Goal: Task Accomplishment & Management: Use online tool/utility

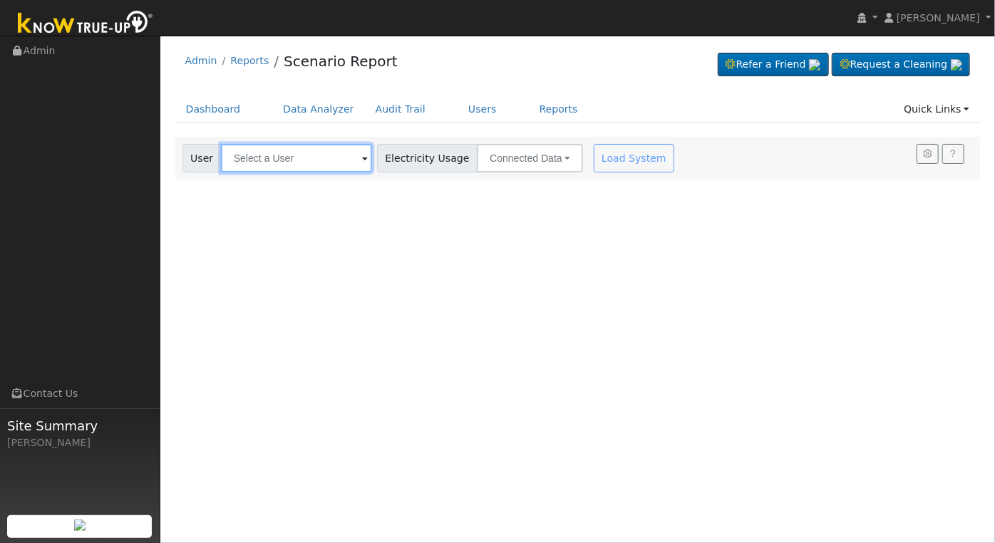
drag, startPoint x: 0, startPoint y: 0, endPoint x: 287, endPoint y: 153, distance: 325.0
click at [287, 154] on input "text" at bounding box center [296, 158] width 151 height 29
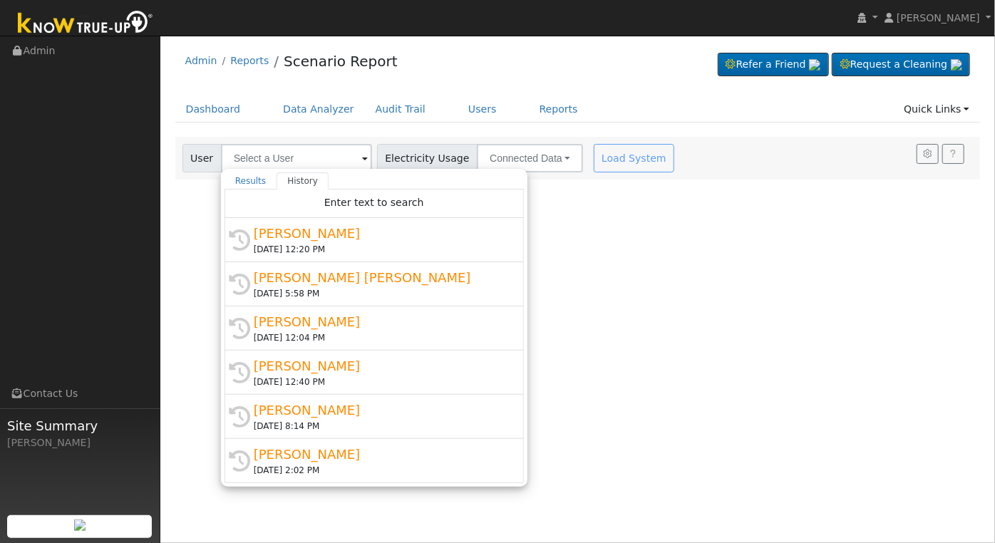
click at [603, 86] on div "Admin Reports Scenario Report Refer a Friend Request a Cleaning" at bounding box center [578, 64] width 806 height 43
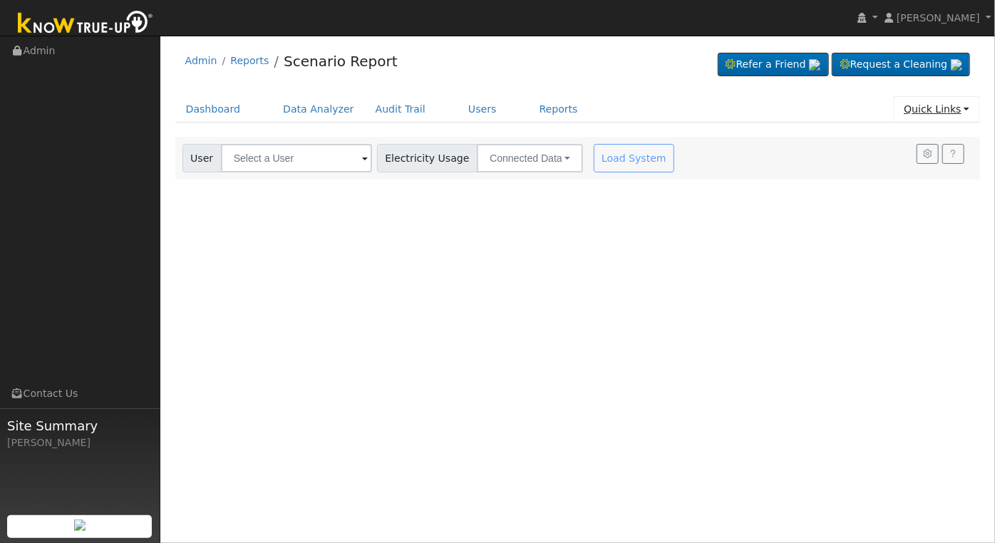
click at [972, 114] on link "Quick Links" at bounding box center [936, 109] width 87 height 26
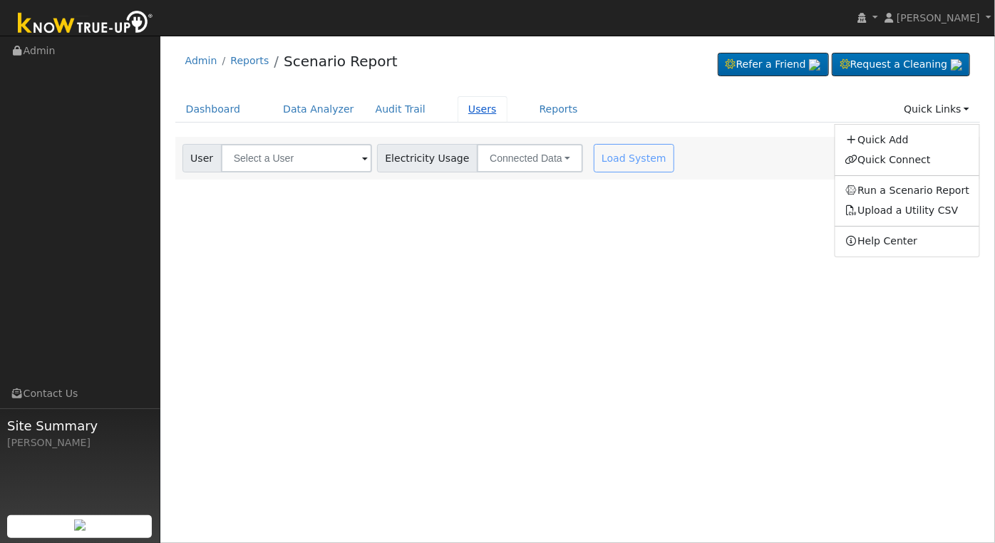
click at [458, 113] on link "Users" at bounding box center [483, 109] width 50 height 26
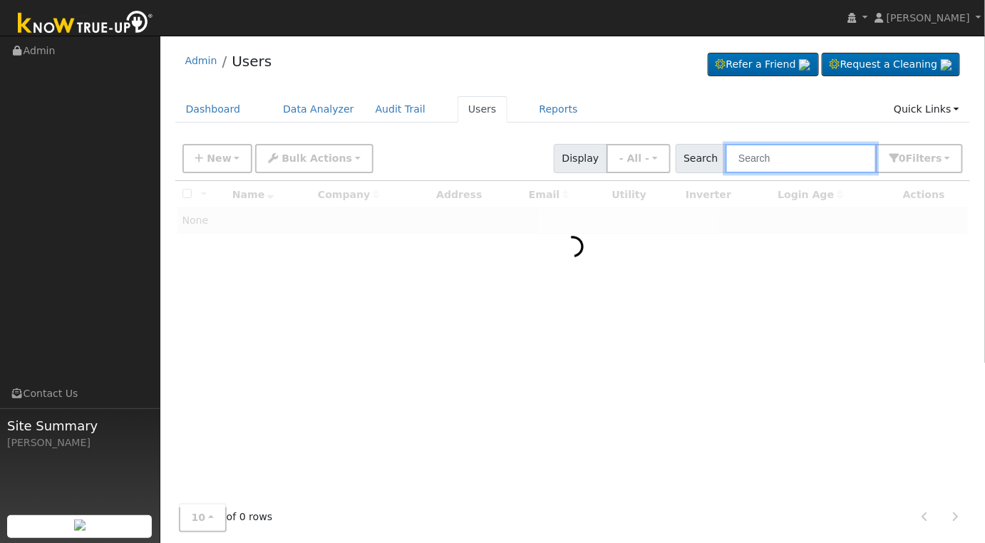
click at [776, 158] on input "text" at bounding box center [801, 158] width 151 height 29
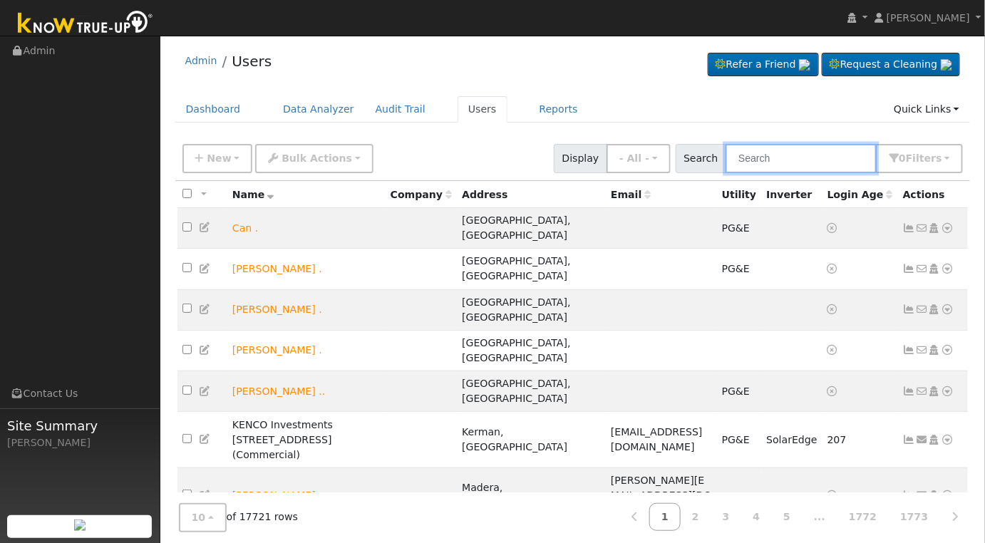
type input "j"
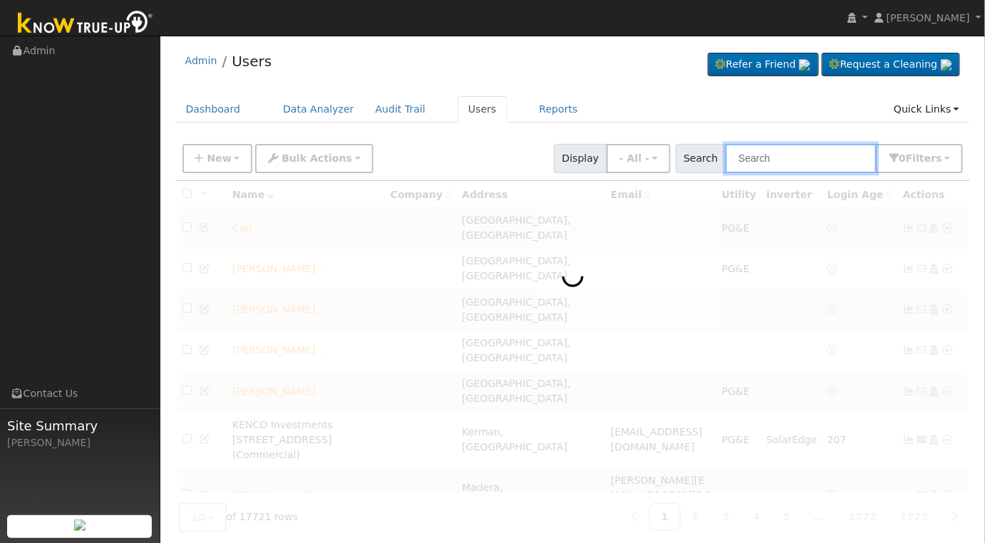
type input "n"
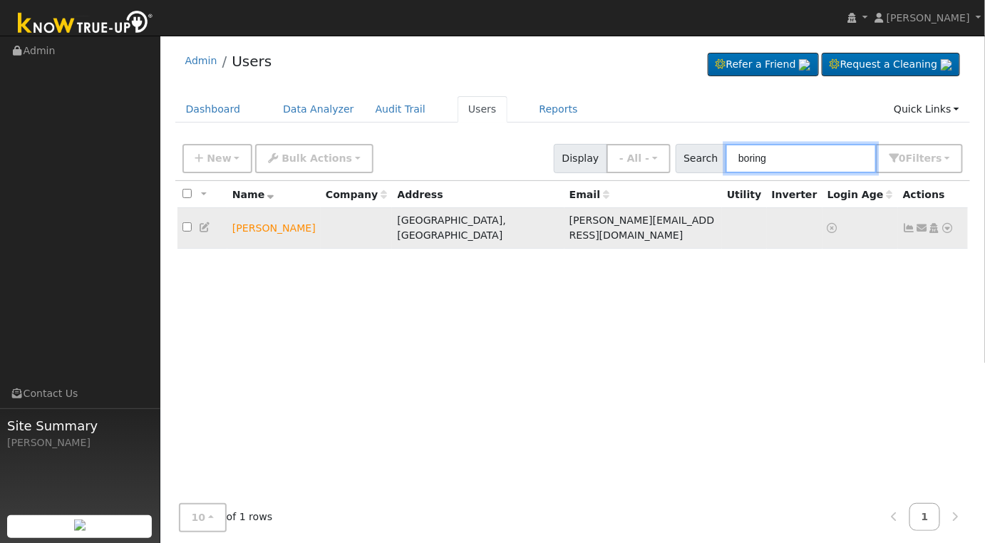
type input "boring"
click at [920, 224] on icon at bounding box center [922, 228] width 13 height 10
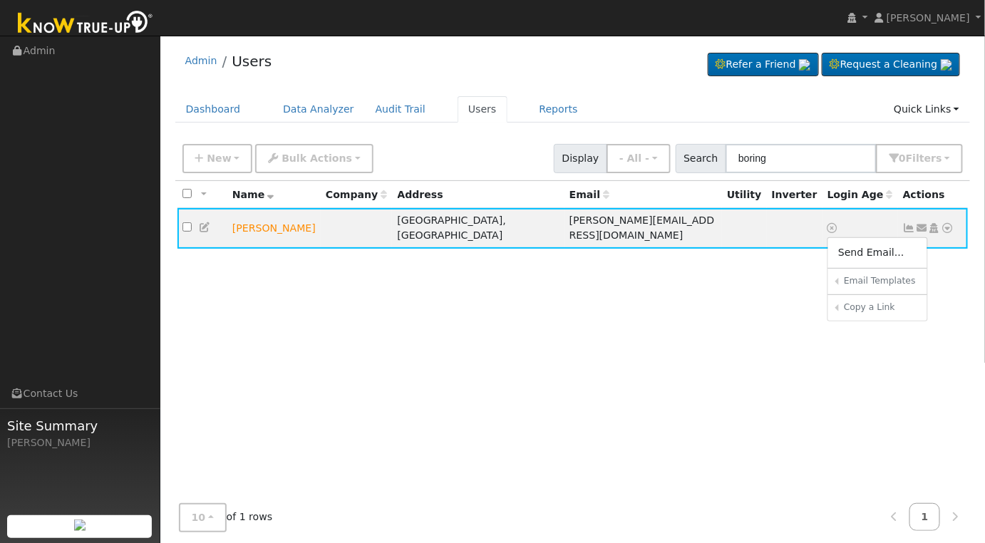
click at [532, 337] on div "All None All on page None on page Name Company Address Email Utility Inverter L…" at bounding box center [573, 344] width 796 height 326
click at [202, 222] on icon at bounding box center [205, 227] width 13 height 10
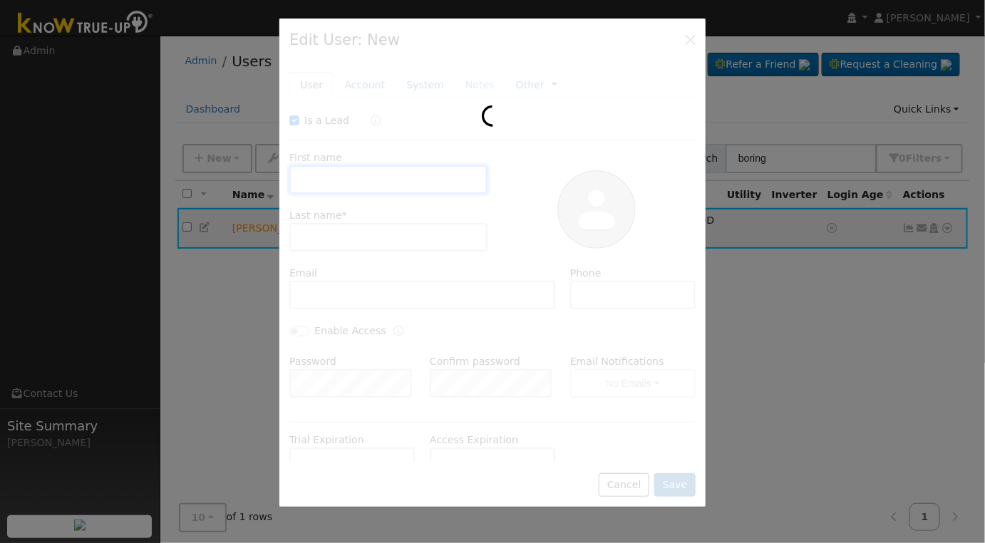
checkbox input "true"
type input "[PERSON_NAME]"
type input "Boring"
type input "[PERSON_NAME][EMAIL_ADDRESS][DOMAIN_NAME]"
type input "[PHONE_NUMBER]"
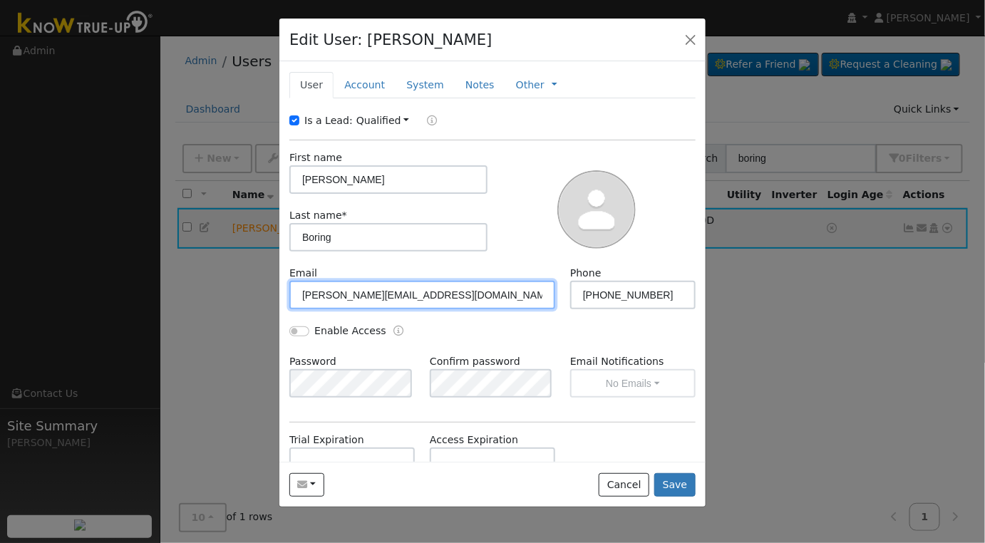
click at [474, 285] on input "[PERSON_NAME][EMAIL_ADDRESS][DOMAIN_NAME]" at bounding box center [422, 295] width 266 height 29
type input "[EMAIL_ADDRESS][DOMAIN_NAME]"
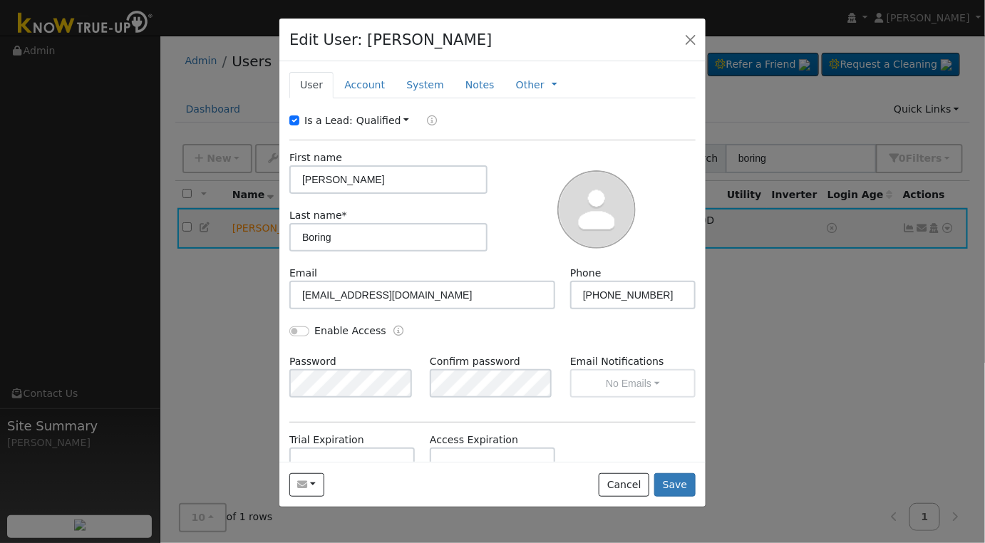
click at [515, 208] on div at bounding box center [597, 207] width 208 height 115
click at [675, 481] on button "Save" at bounding box center [674, 485] width 41 height 24
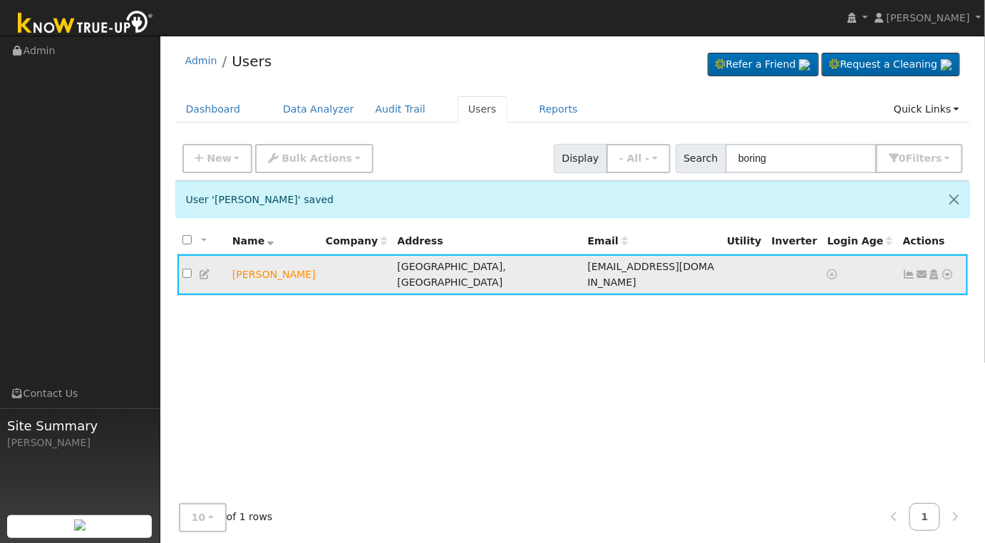
click at [920, 269] on icon at bounding box center [922, 274] width 13 height 10
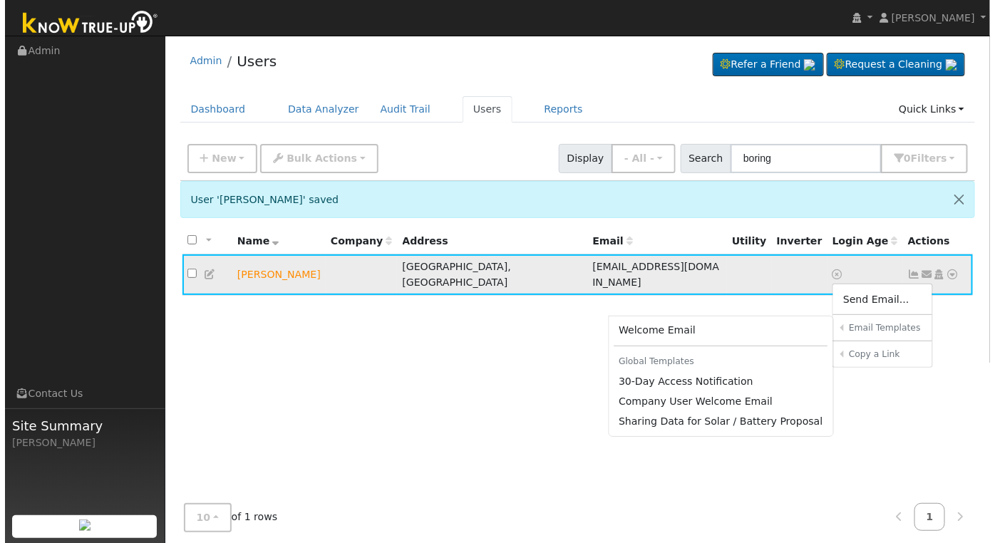
scroll to position [66, 0]
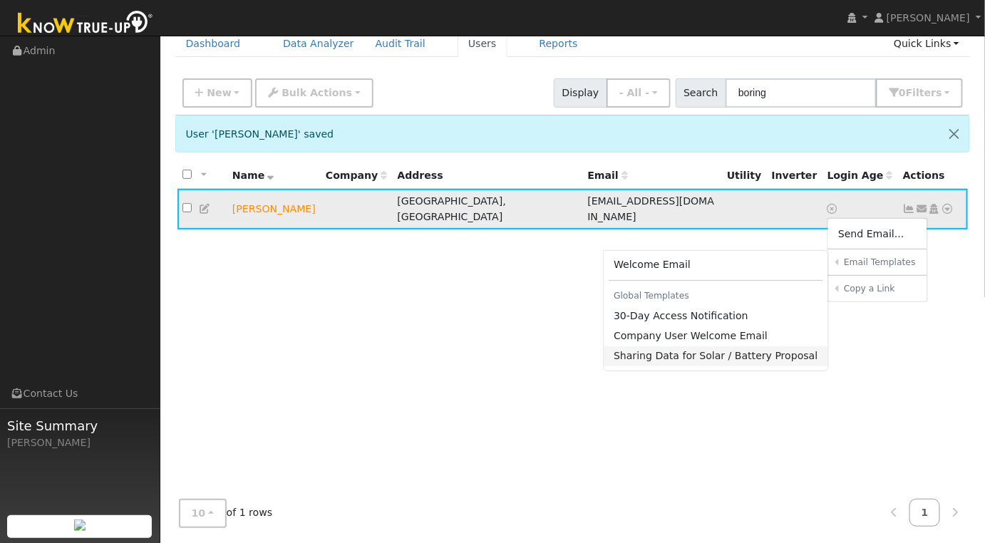
click at [690, 349] on link "Sharing Data for Solar / Battery Proposal" at bounding box center [717, 356] width 225 height 20
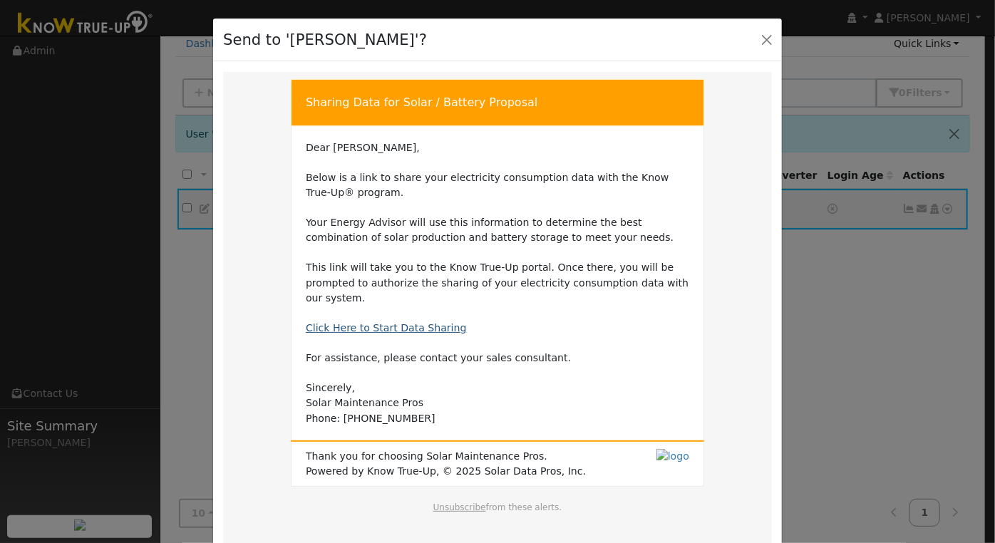
click at [365, 322] on link "Click Here to Start Data Sharing" at bounding box center [386, 327] width 161 height 11
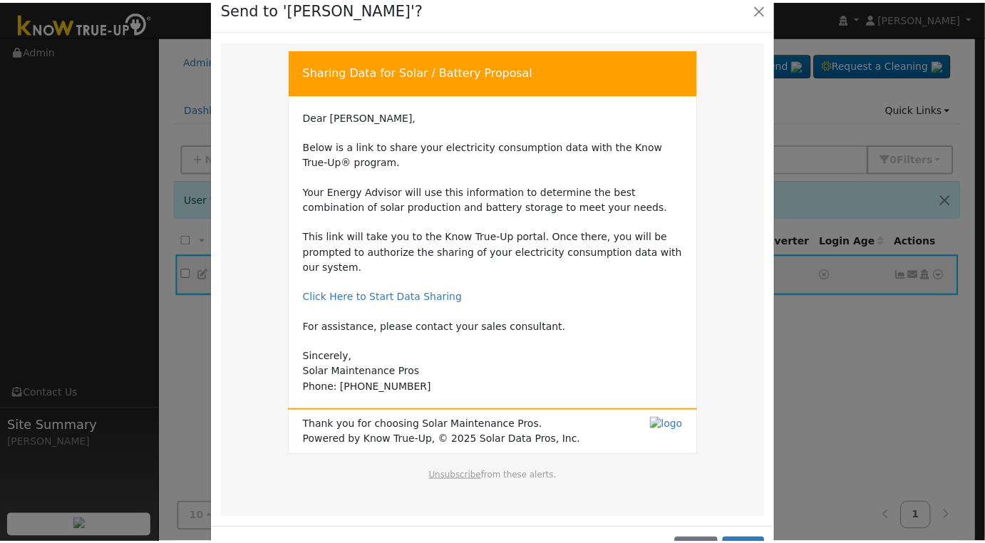
scroll to position [62, 0]
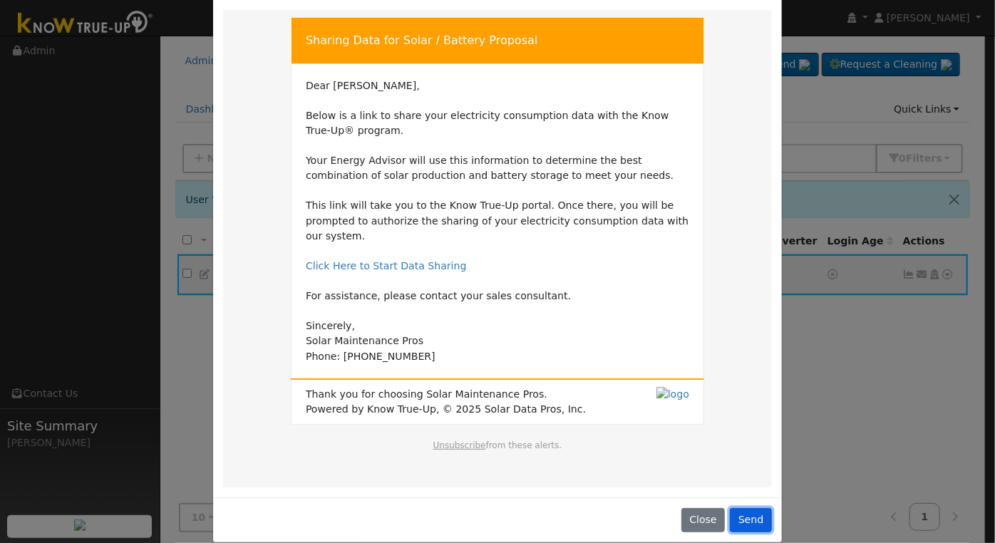
click at [752, 508] on button "Send" at bounding box center [751, 520] width 42 height 24
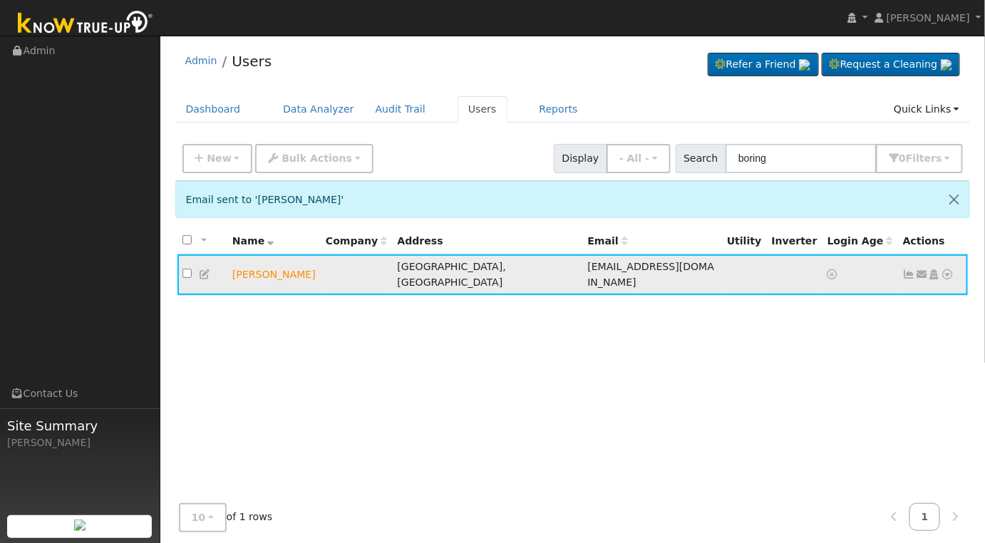
click at [205, 269] on icon at bounding box center [205, 274] width 13 height 10
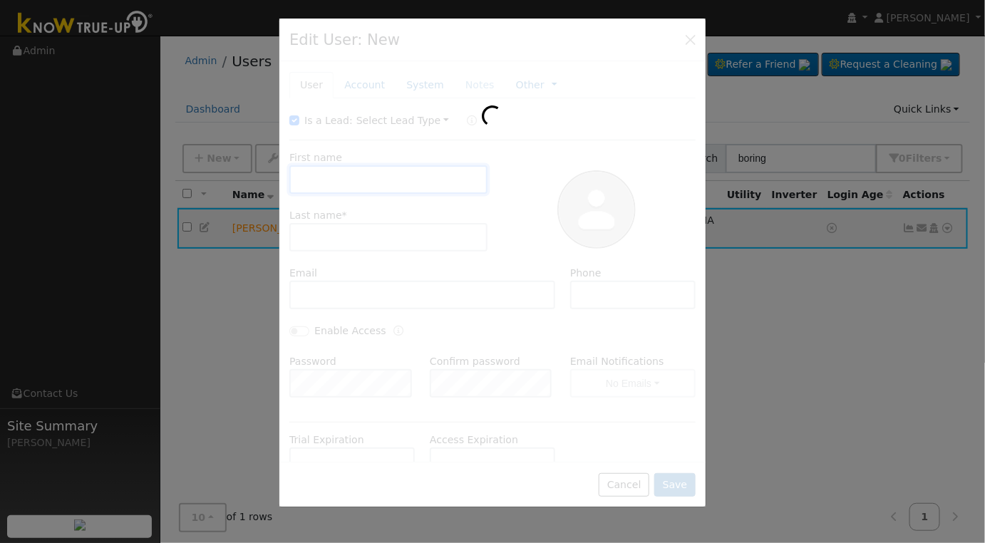
type input "[PERSON_NAME]"
type input "Boring"
type input "[EMAIL_ADDRESS][DOMAIN_NAME]"
type input "[PHONE_NUMBER]"
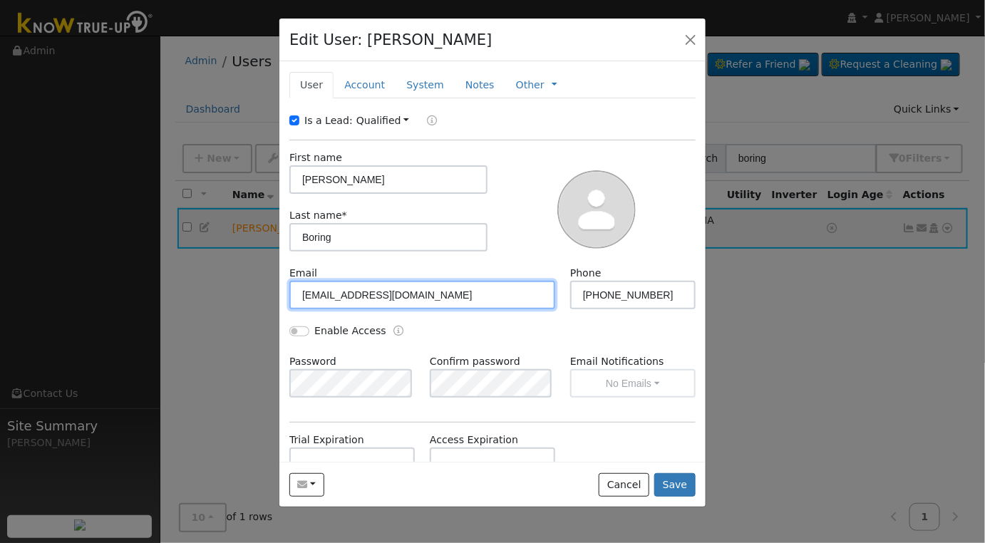
click at [389, 294] on input "[EMAIL_ADDRESS][DOMAIN_NAME]" at bounding box center [422, 295] width 266 height 29
type input "[EMAIL_ADDRESS][DOMAIN_NAME]"
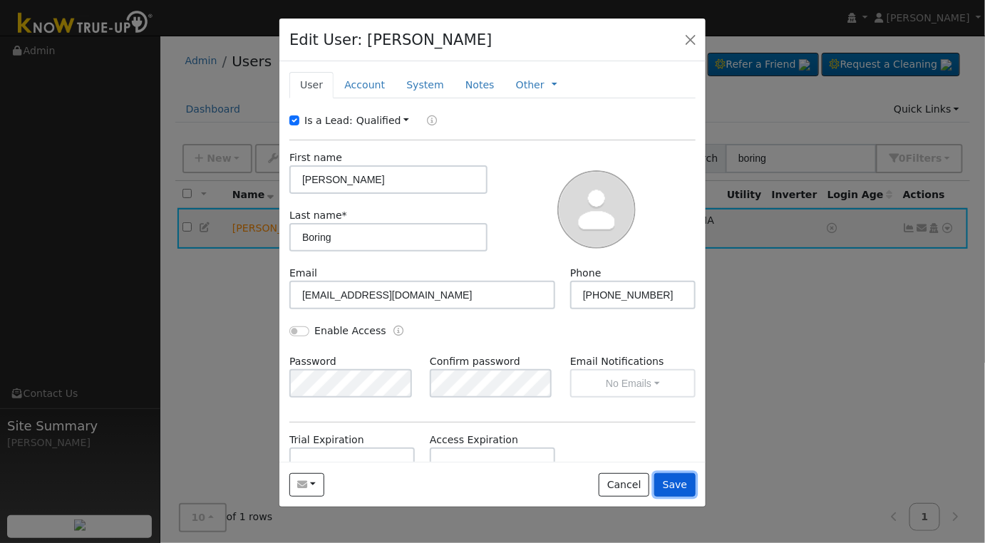
click at [682, 481] on button "Save" at bounding box center [674, 485] width 41 height 24
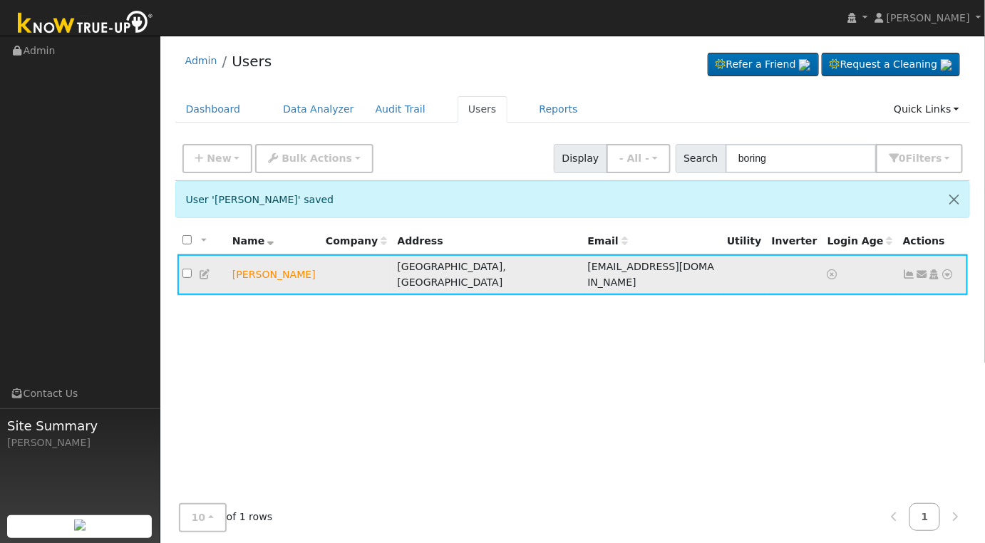
click at [924, 269] on icon at bounding box center [922, 274] width 13 height 10
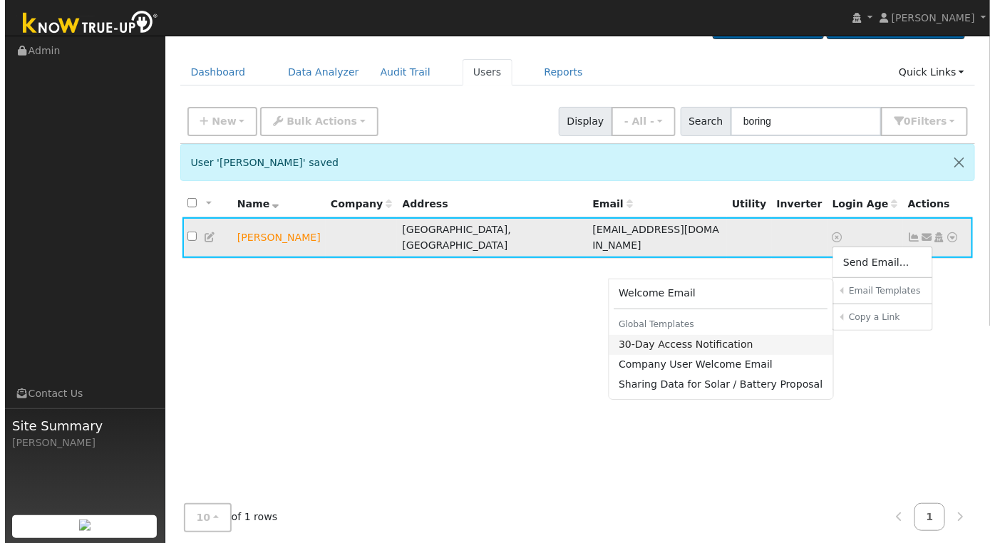
scroll to position [66, 0]
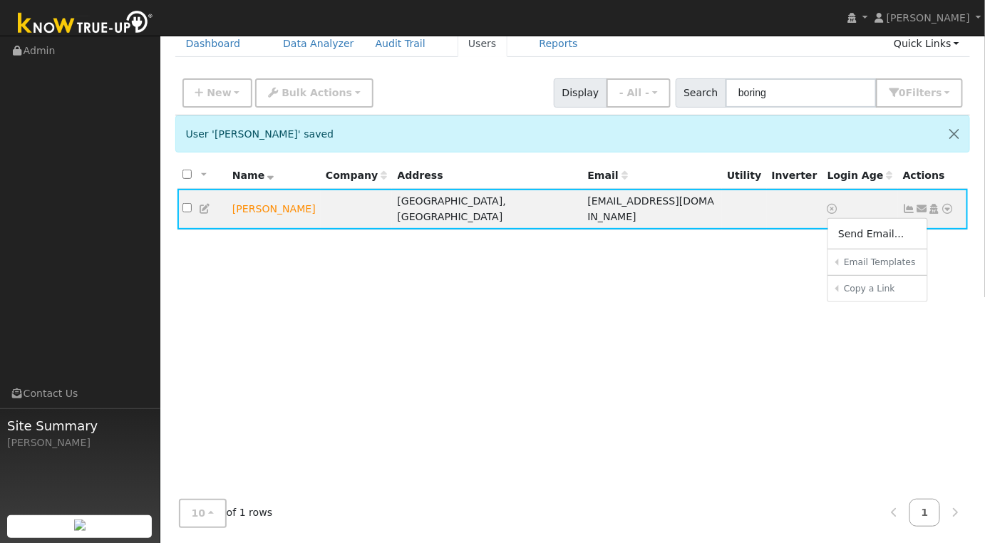
click at [0, 0] on link "Sharing Data for Solar / Battery Proposal" at bounding box center [0, 0] width 0 height 0
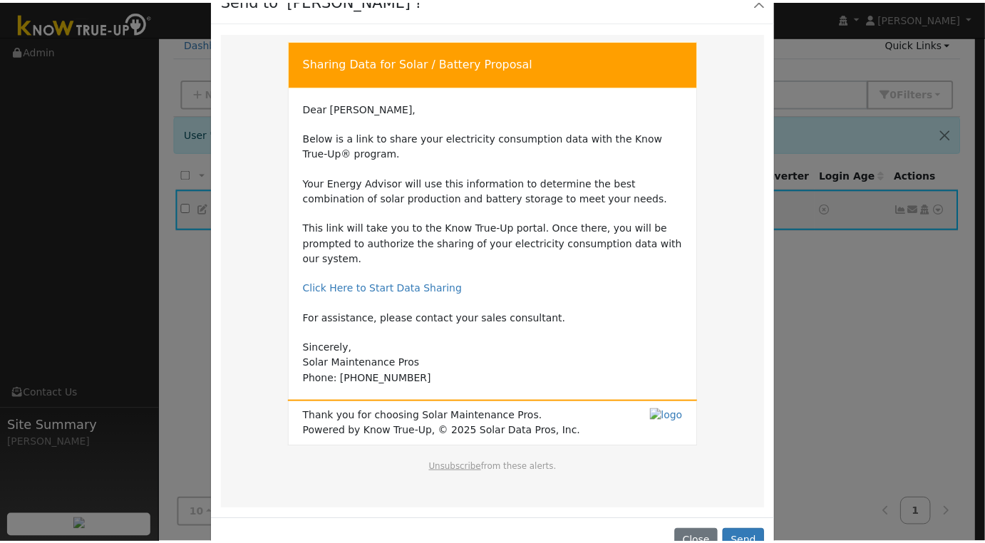
scroll to position [62, 0]
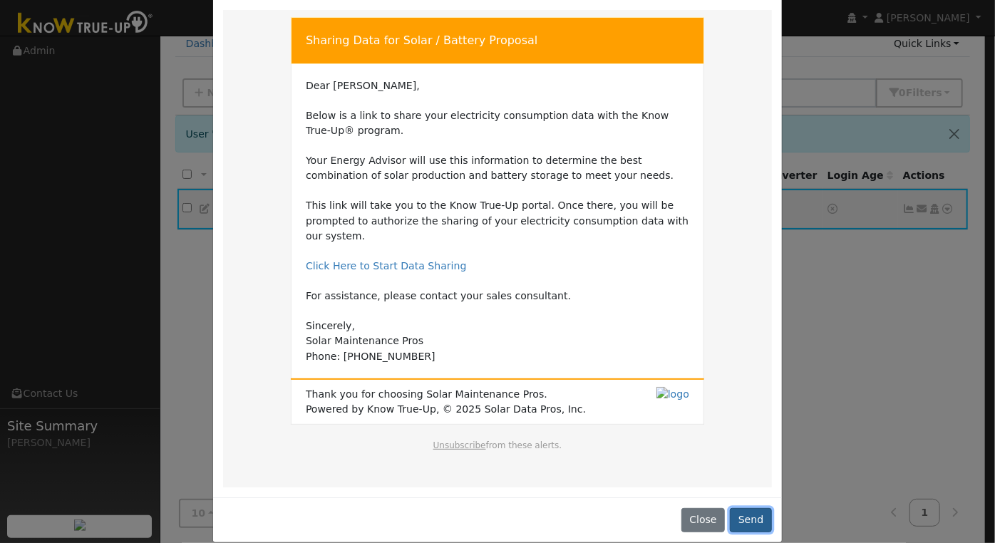
click at [751, 508] on button "Send" at bounding box center [751, 520] width 42 height 24
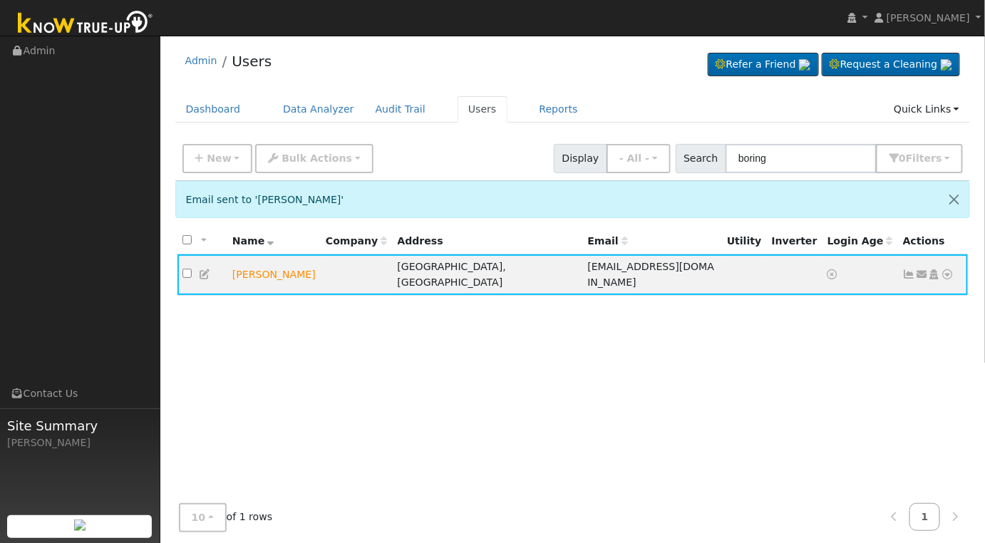
scroll to position [0, 0]
click at [529, 110] on link "Reports" at bounding box center [559, 109] width 60 height 26
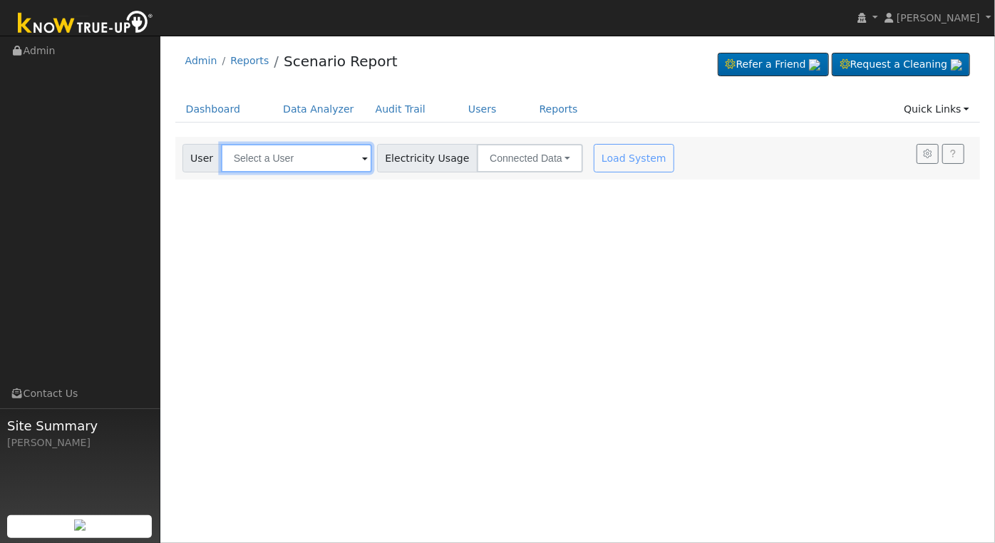
click at [310, 163] on input "text" at bounding box center [296, 158] width 151 height 29
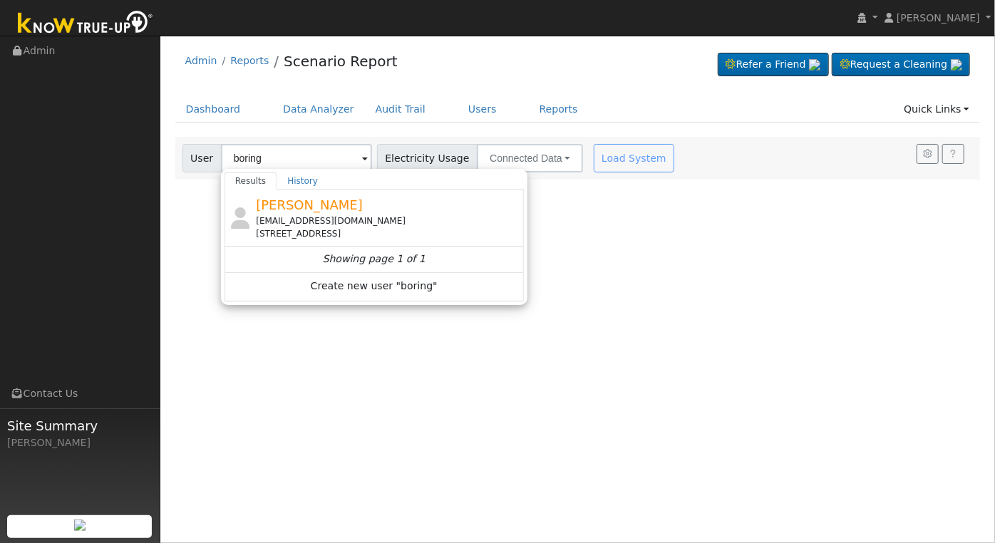
click at [317, 215] on div "[EMAIL_ADDRESS][DOMAIN_NAME]" at bounding box center [388, 221] width 265 height 13
type input "[PERSON_NAME]"
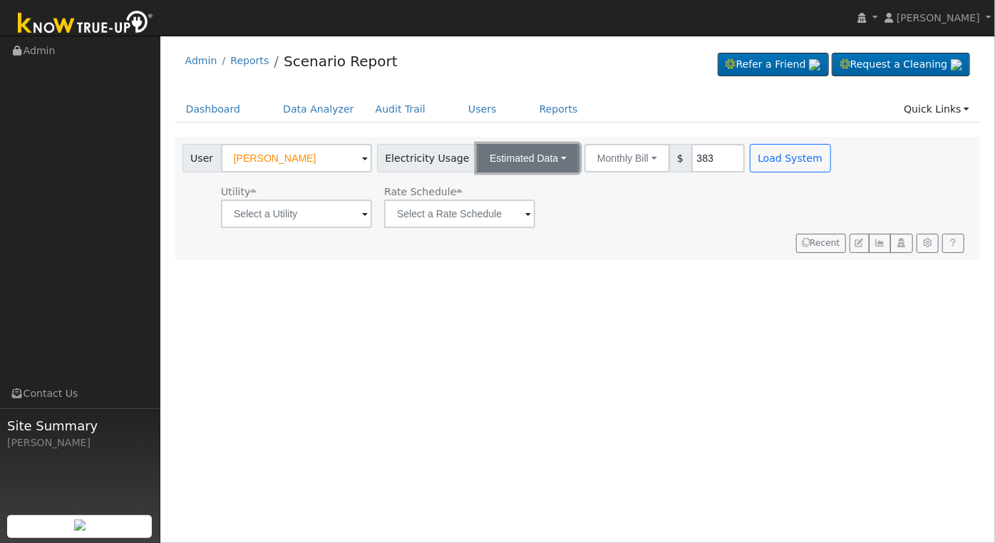
click at [546, 158] on button "Estimated Data" at bounding box center [528, 158] width 103 height 29
click at [517, 207] on link "Estimated Data" at bounding box center [528, 210] width 101 height 20
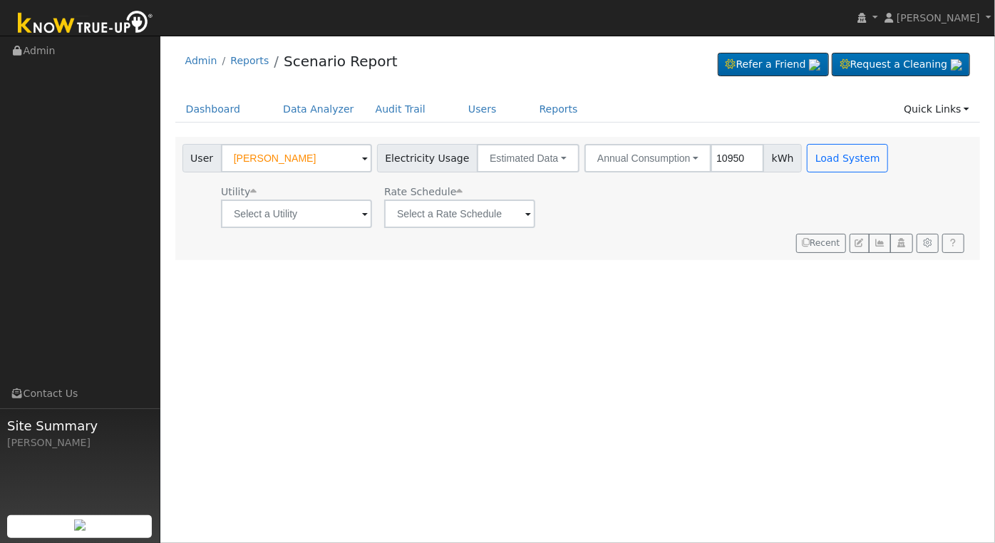
type input "10950"
click at [319, 222] on input "text" at bounding box center [296, 214] width 151 height 29
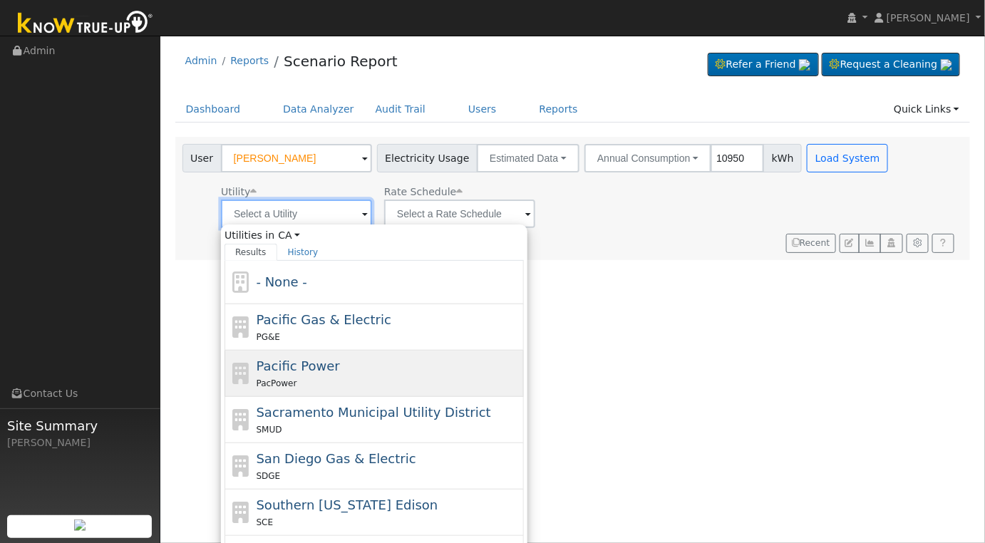
scroll to position [19, 0]
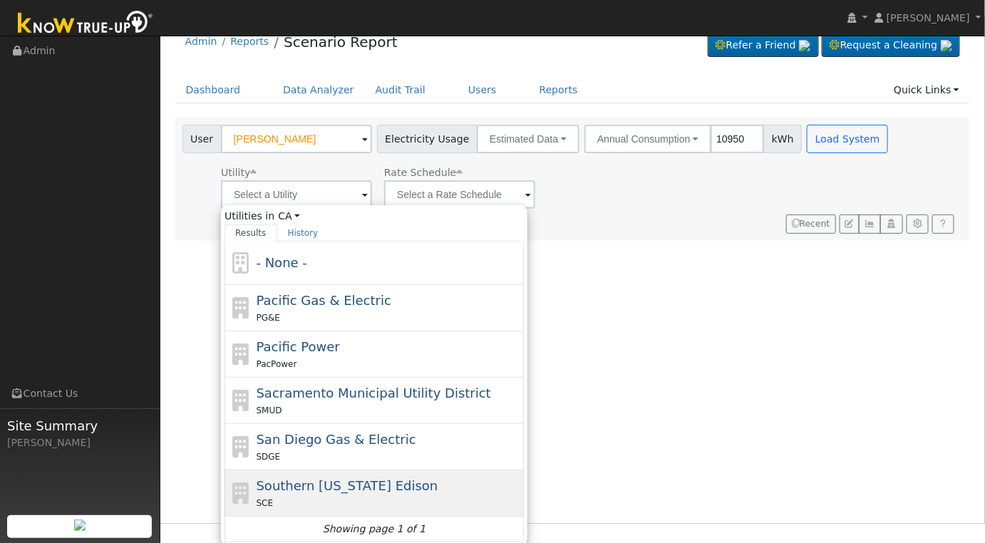
click at [380, 484] on span "Southern California Edison" at bounding box center [348, 485] width 182 height 15
type input "Southern California Edison"
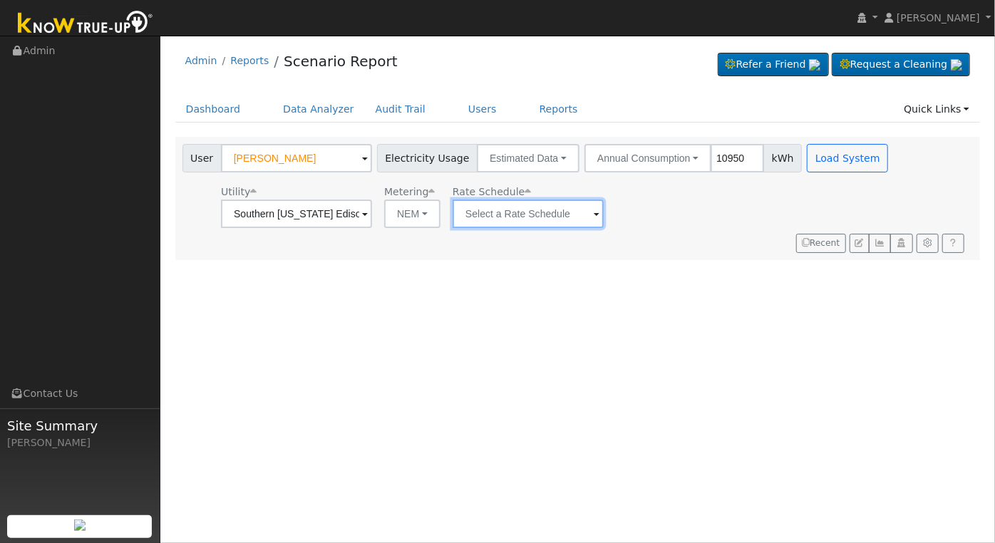
click at [372, 218] on input "text" at bounding box center [296, 214] width 151 height 29
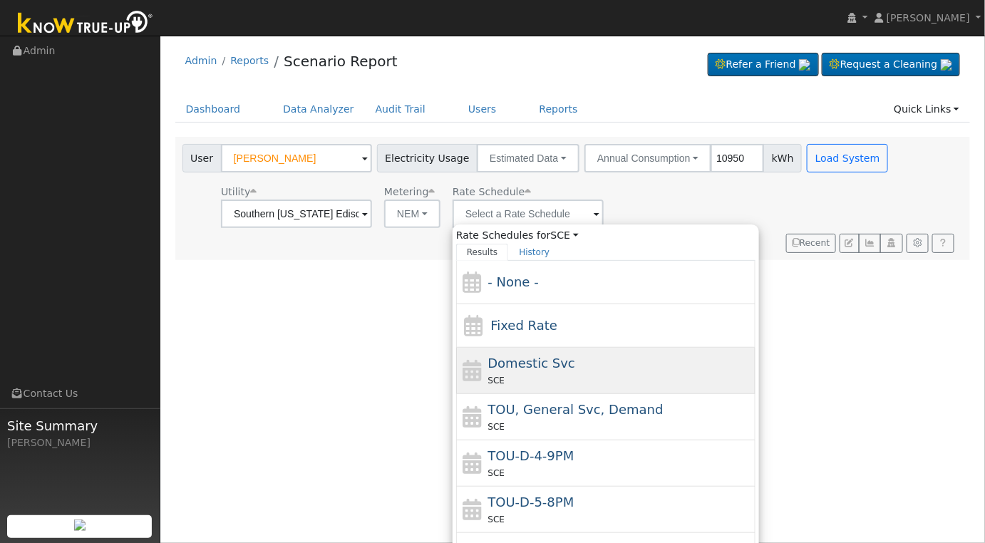
click at [580, 361] on div "Domestic Svc SCE" at bounding box center [620, 371] width 265 height 34
type input "Domestic Svc"
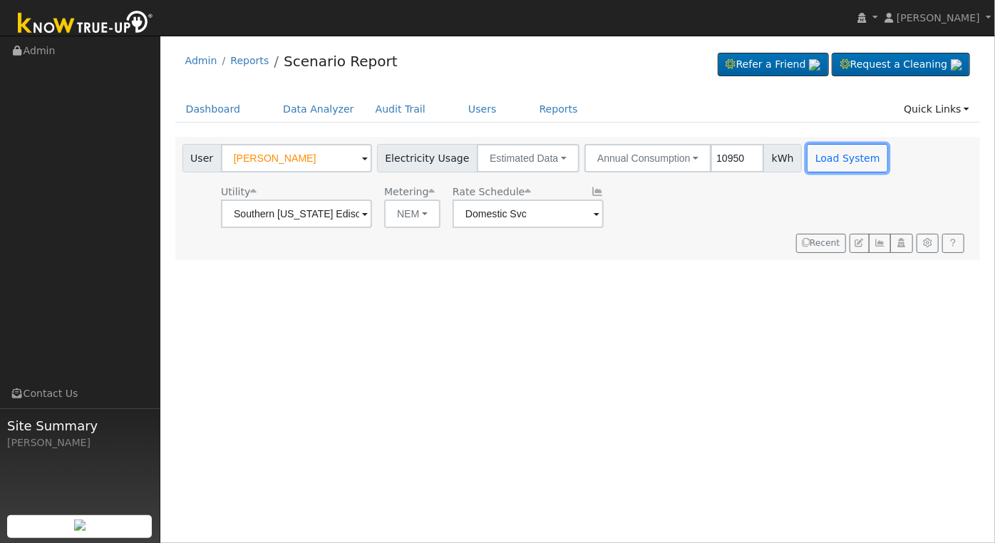
click at [807, 153] on button "Load System" at bounding box center [847, 158] width 81 height 29
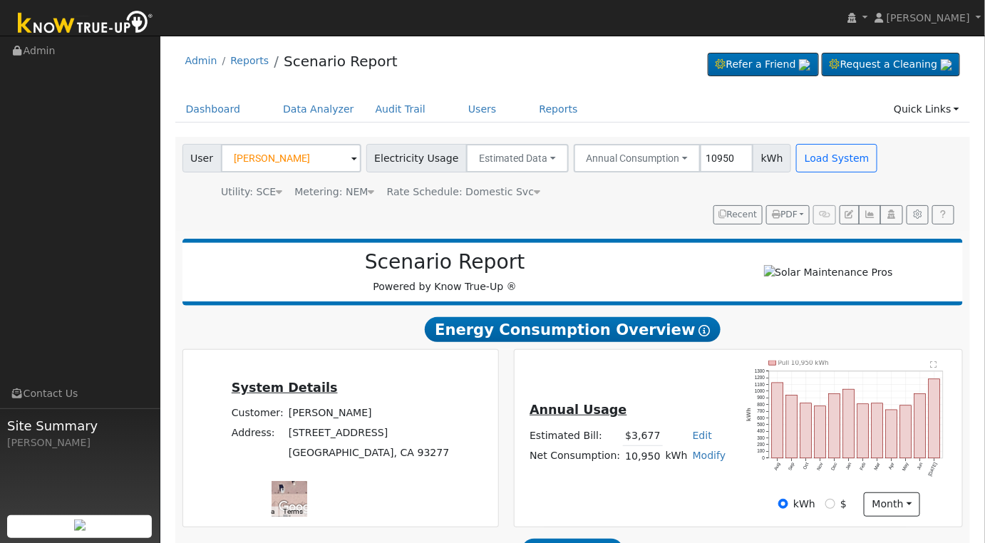
scroll to position [230, 0]
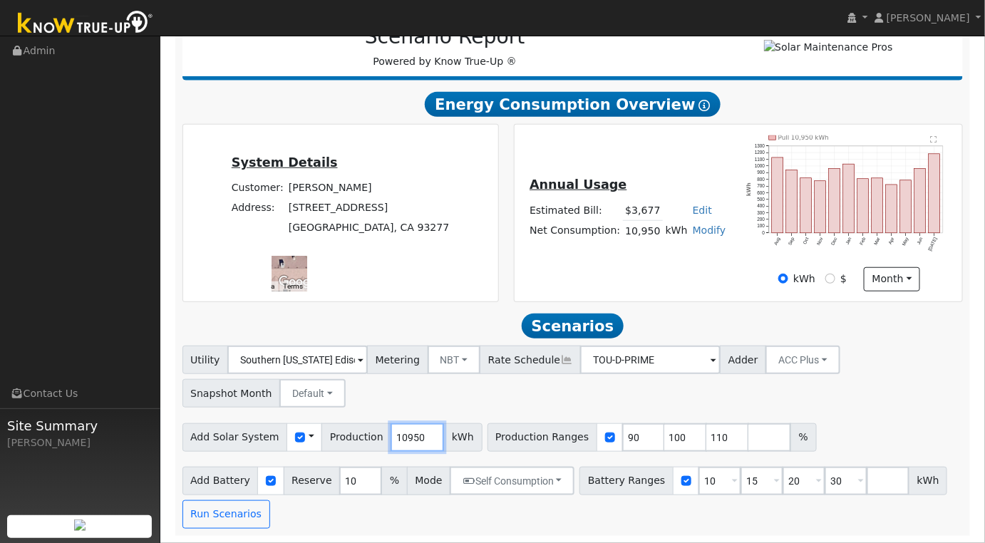
click at [404, 441] on input "10950" at bounding box center [417, 437] width 53 height 29
type input "13750"
click at [622, 438] on input "90" at bounding box center [643, 437] width 43 height 29
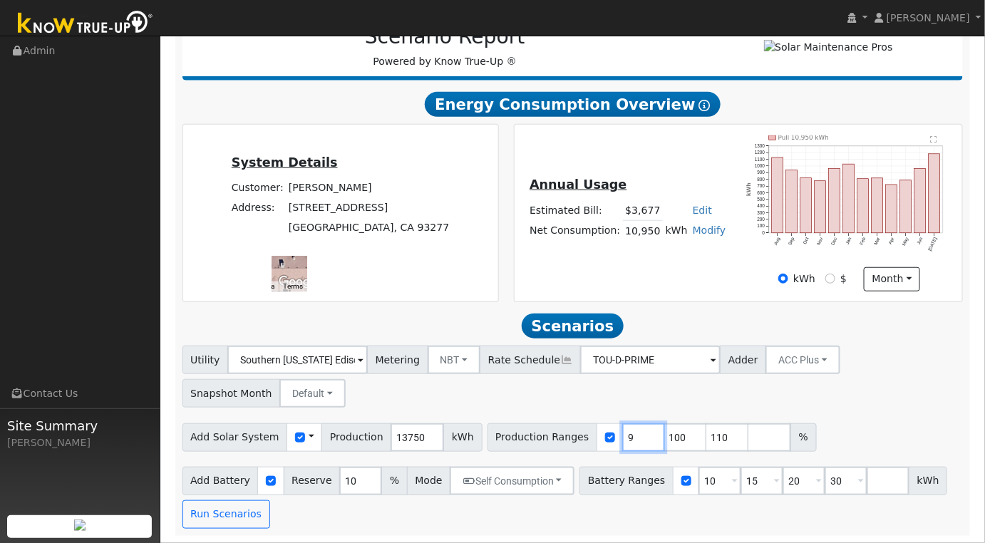
type input "100"
type input "110"
type input "100"
click at [699, 483] on input "10" at bounding box center [720, 481] width 43 height 29
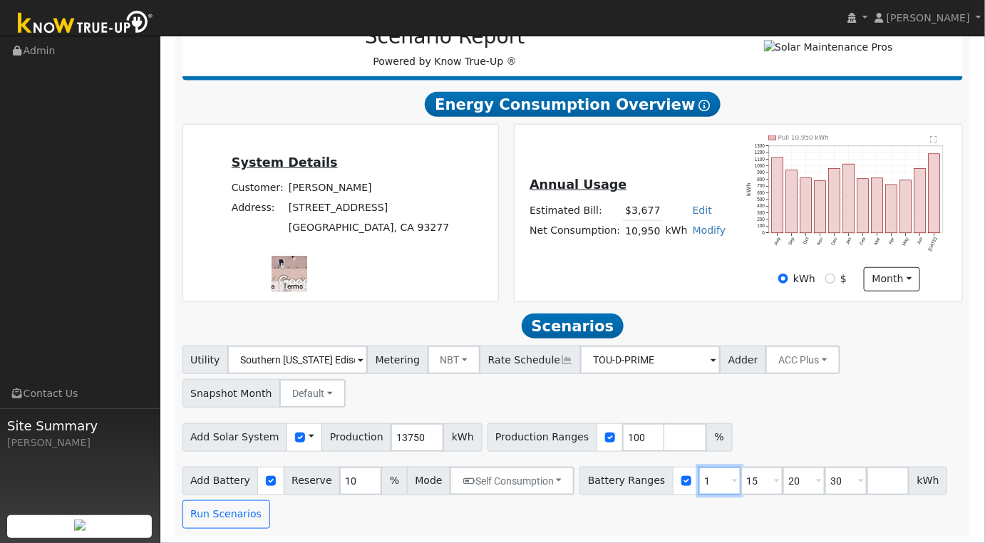
type input "15"
type input "20"
type input "30"
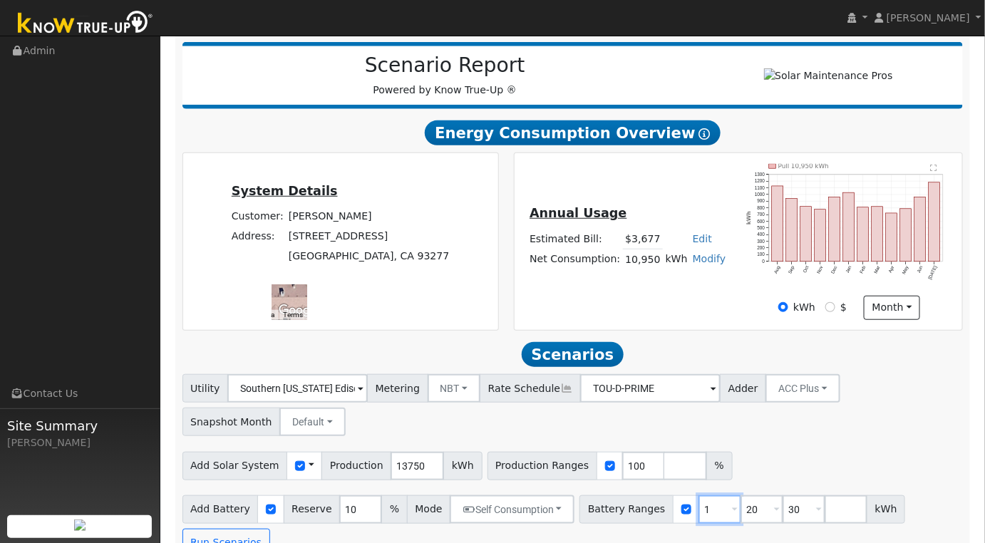
type input "20"
type input "30"
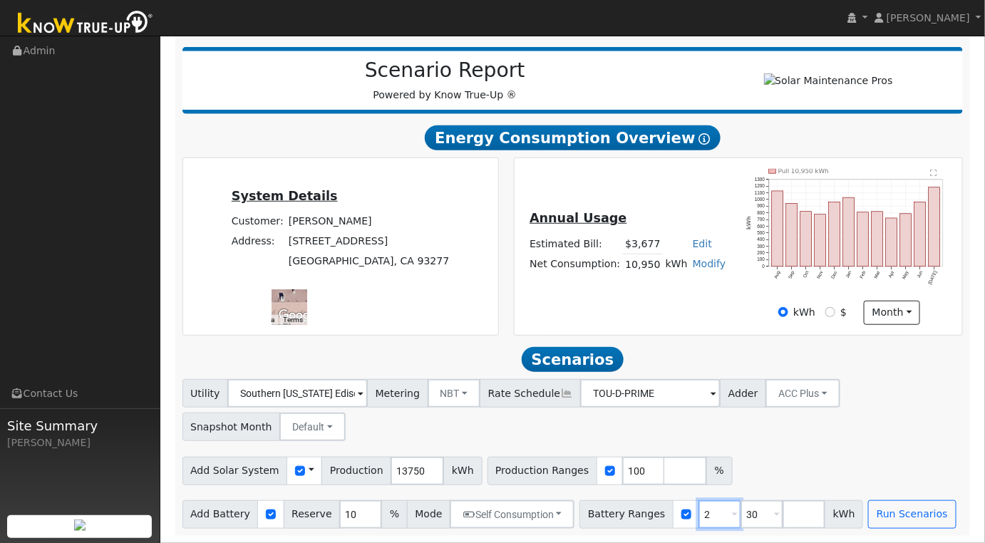
type input "30"
type input "3"
type input "0"
click at [741, 509] on input "number" at bounding box center [762, 514] width 43 height 29
type input "20"
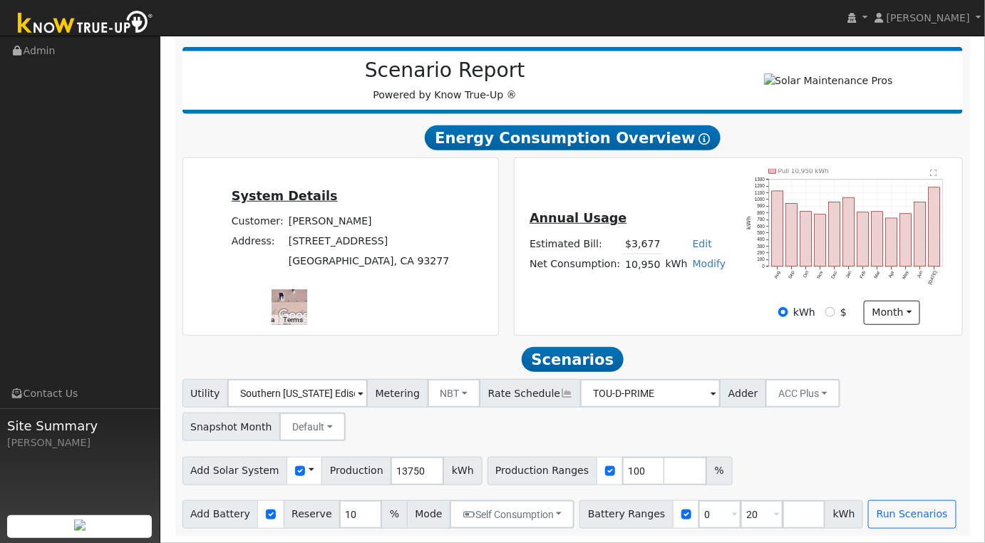
click at [765, 471] on div "Add Solar System Use CSV Data Production 13750 kWh Production Ranges 100 %" at bounding box center [573, 469] width 786 height 34
click at [884, 518] on button "Run Scenarios" at bounding box center [912, 514] width 88 height 29
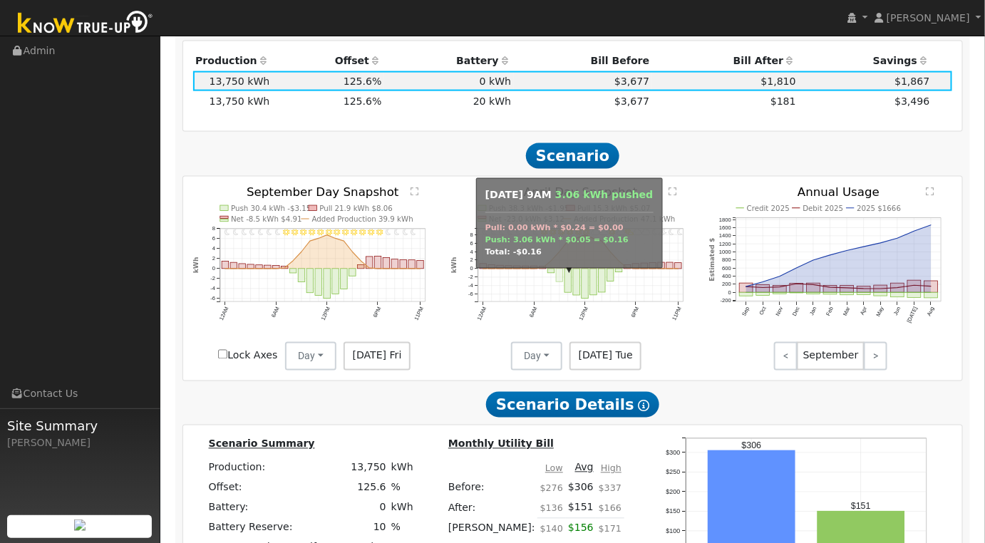
scroll to position [465, 0]
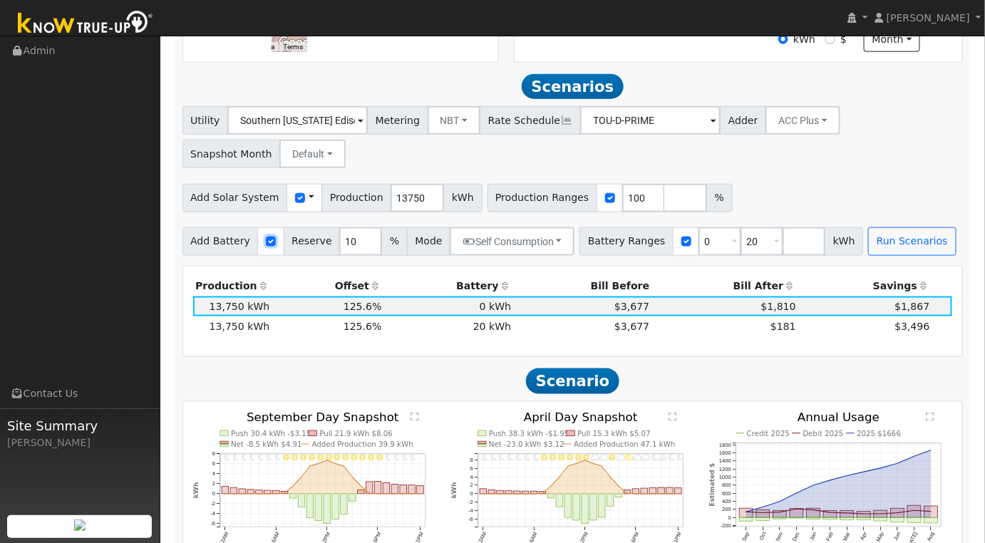
click at [266, 247] on input "checkbox" at bounding box center [271, 242] width 10 height 10
checkbox input "false"
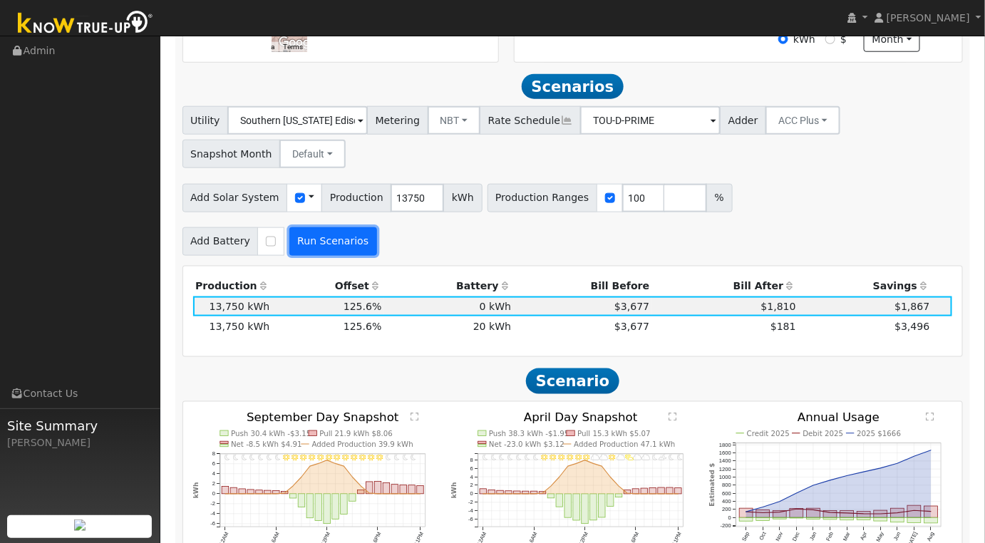
click at [324, 245] on button "Run Scenarios" at bounding box center [333, 241] width 88 height 29
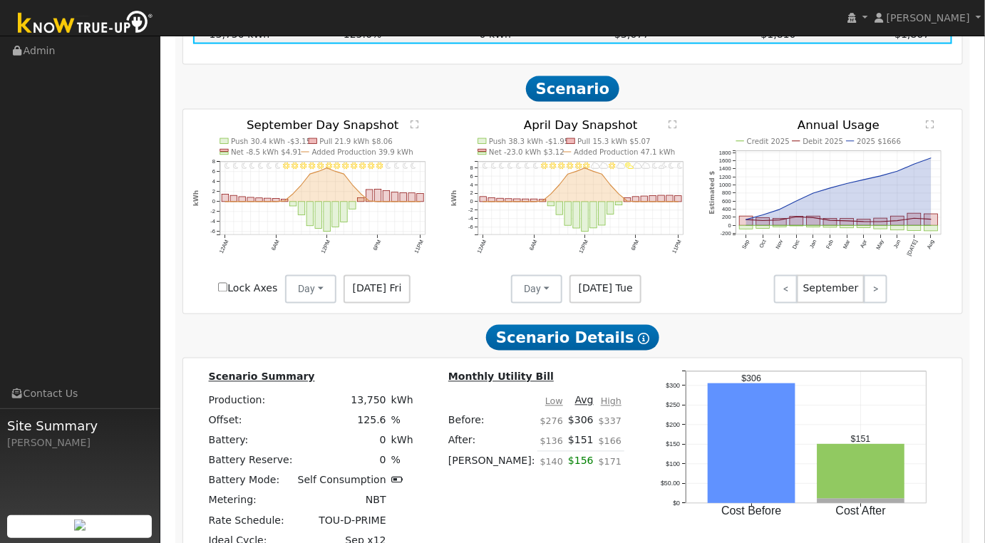
scroll to position [975, 0]
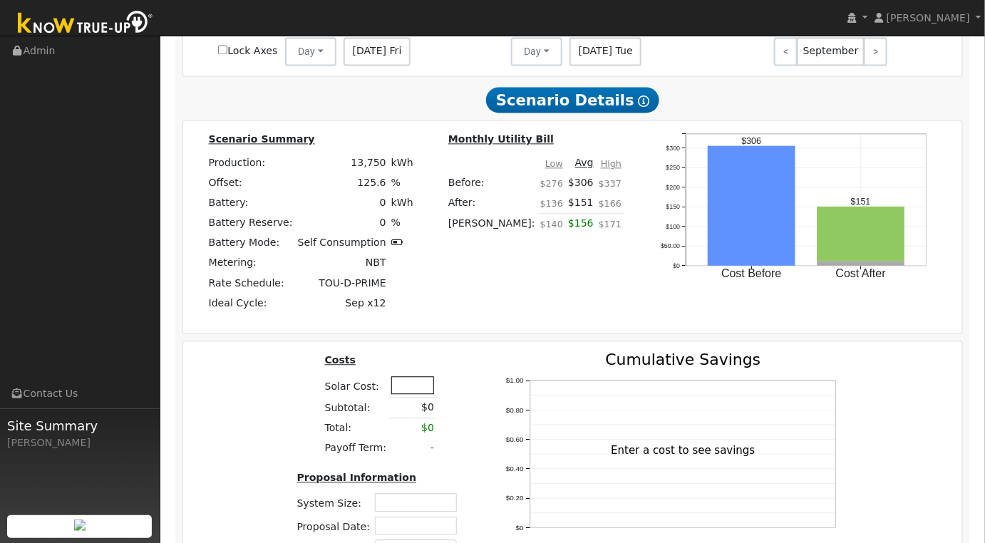
click at [401, 391] on input "text" at bounding box center [412, 385] width 43 height 18
type input "$35,000"
click at [252, 416] on div "Costs Solar Cost: $35,000 Subtotal: $0 Total: $0 Payoff Term: - Proposal Inform…" at bounding box center [573, 464] width 790 height 225
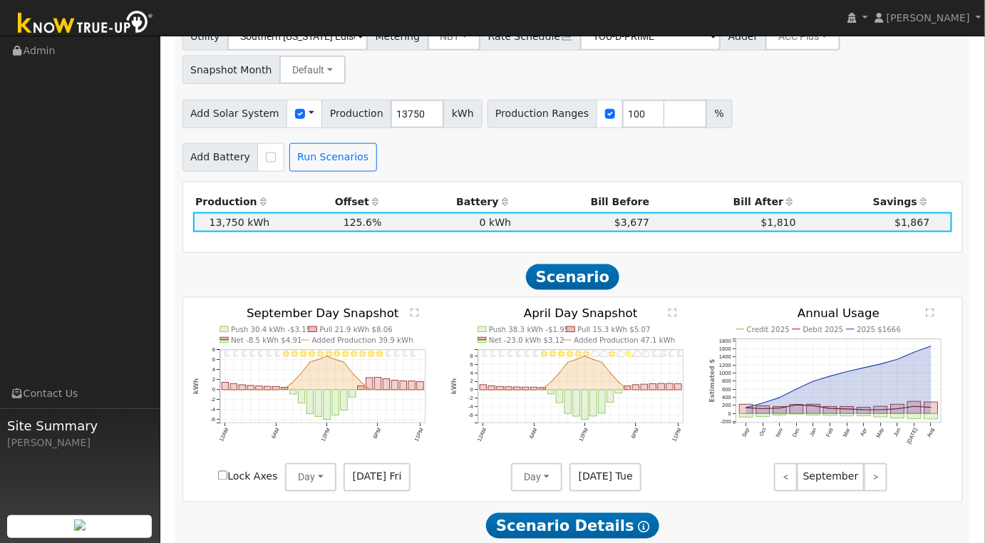
scroll to position [500, 0]
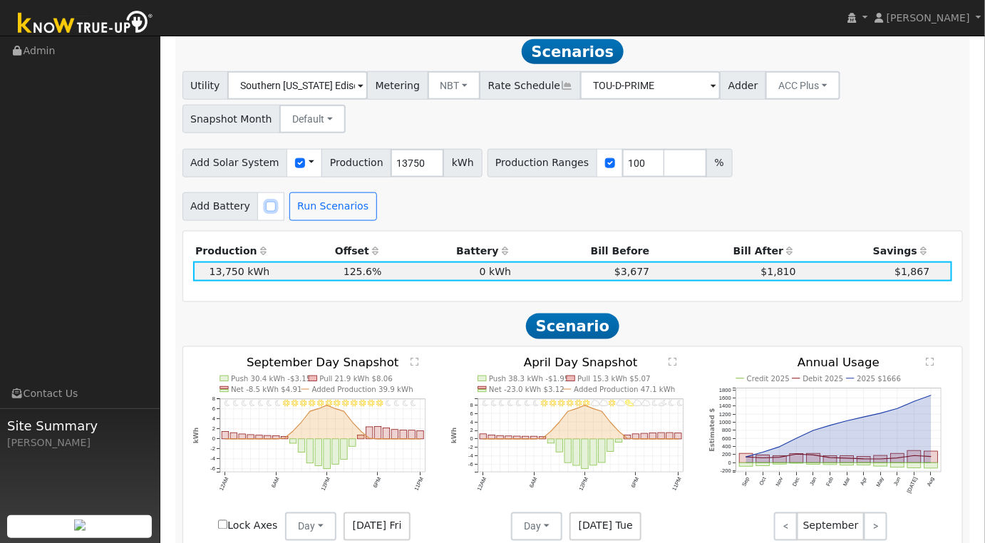
click at [266, 212] on input "checkbox" at bounding box center [271, 207] width 10 height 10
checkbox input "true"
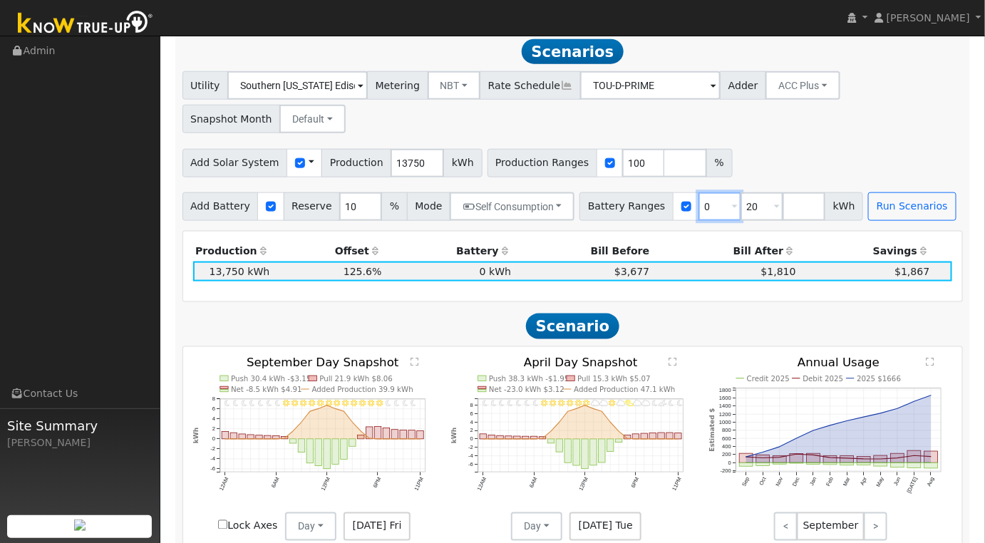
click at [699, 215] on input "0" at bounding box center [720, 206] width 43 height 29
type input "20"
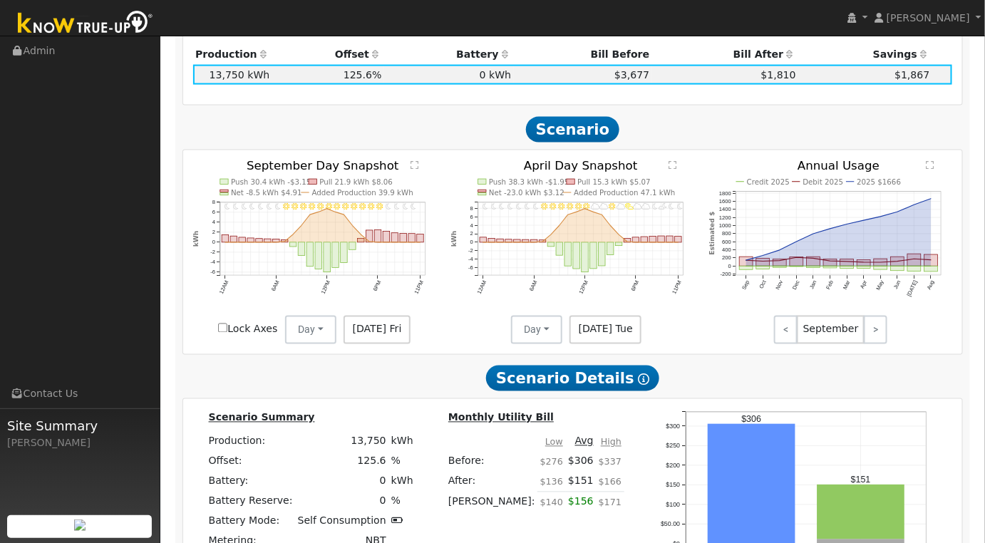
scroll to position [459, 0]
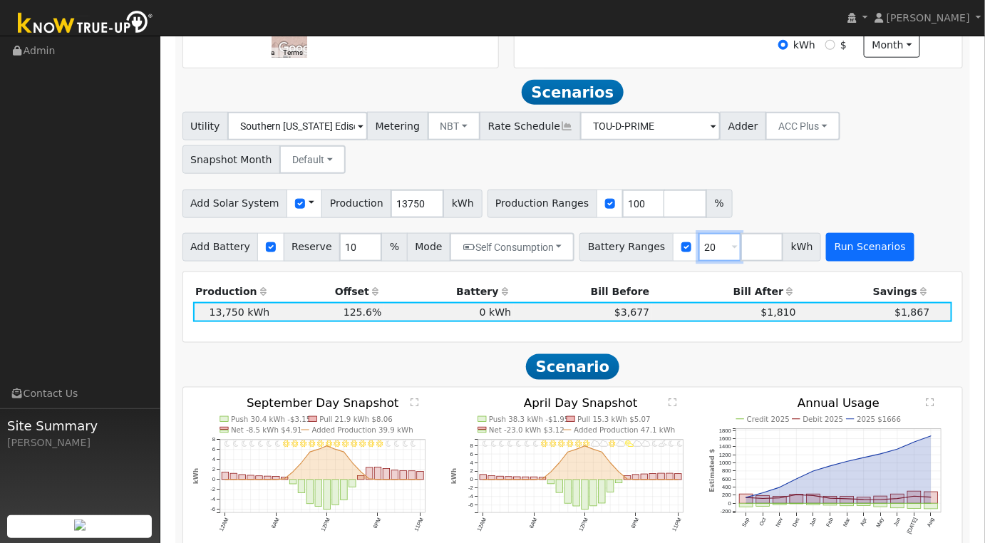
type input "20"
click at [826, 262] on button "Run Scenarios" at bounding box center [870, 247] width 88 height 29
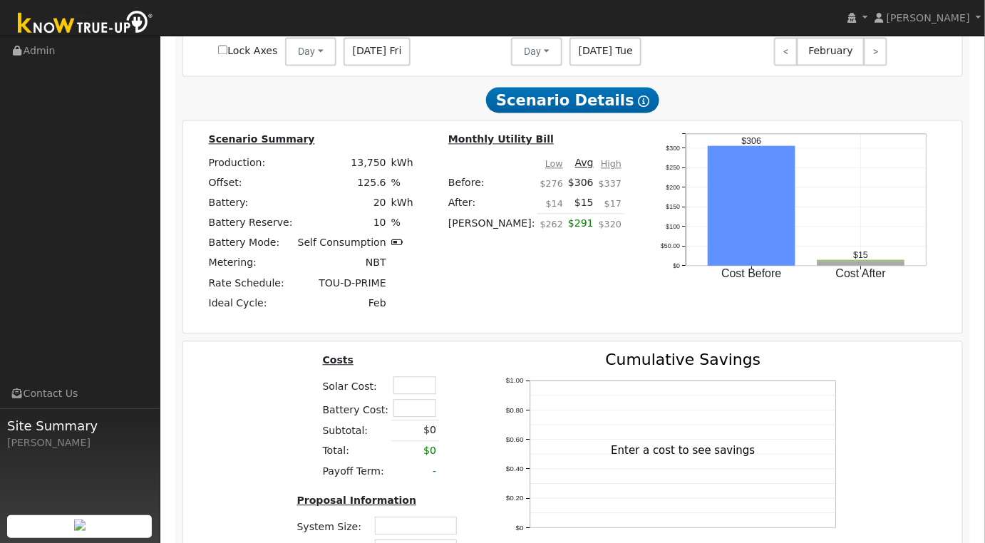
scroll to position [1172, 0]
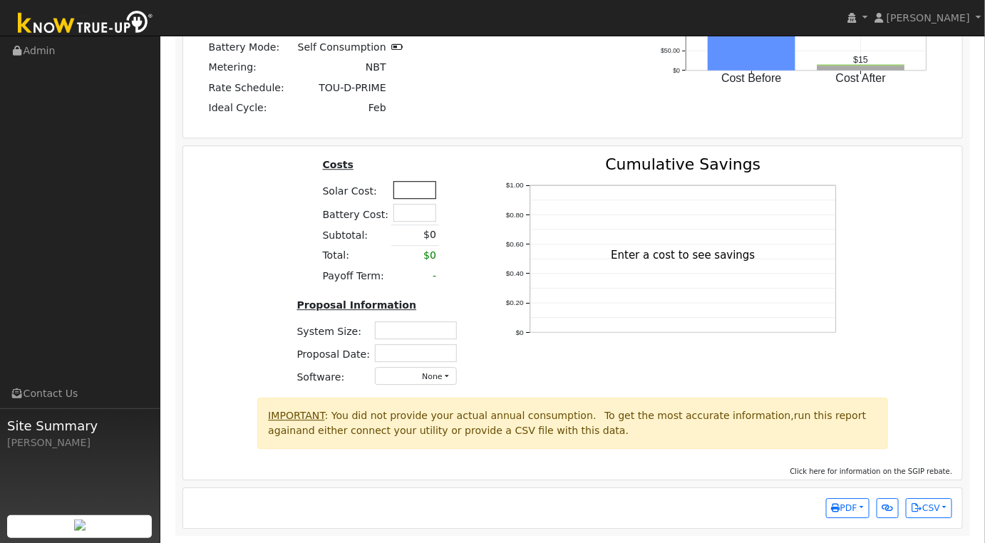
click at [411, 188] on input "text" at bounding box center [415, 190] width 43 height 18
click at [268, 237] on div "Costs Solar Cost: $45,000 Battery Cost: Subtotal: $0 Total: $0 Payoff Term: - P…" at bounding box center [573, 277] width 790 height 241
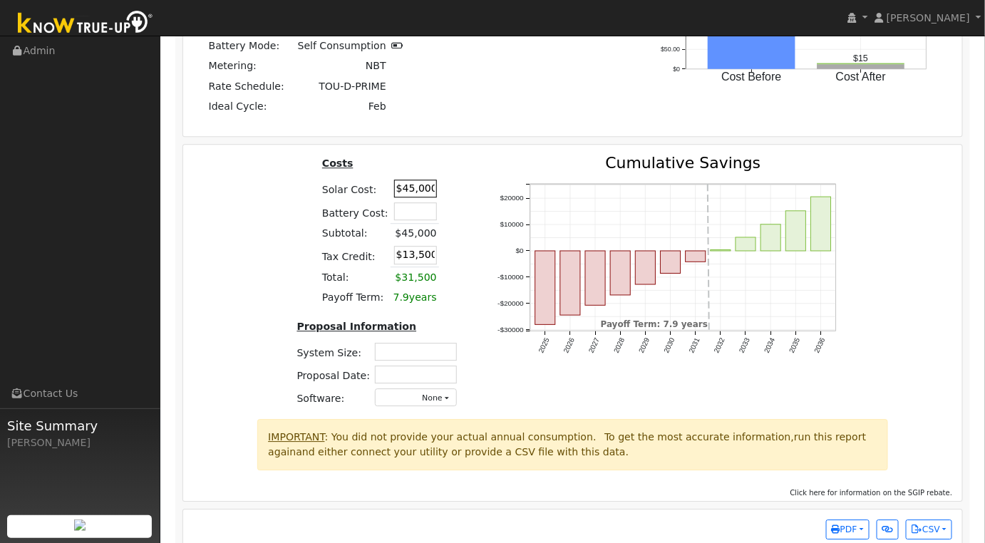
click at [415, 193] on input "$45,000" at bounding box center [415, 189] width 43 height 18
type input "$41,250"
type input "$12,375"
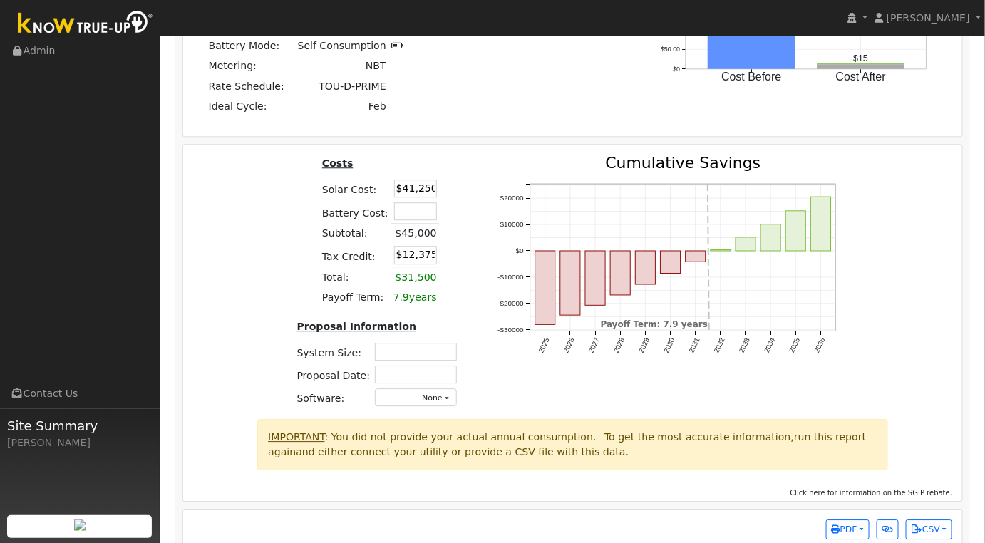
click at [460, 165] on div "Costs Solar Cost: $41,250 Battery Cost: Subtotal: $45,000 Tax Credit: $12,375 T…" at bounding box center [379, 287] width 200 height 264
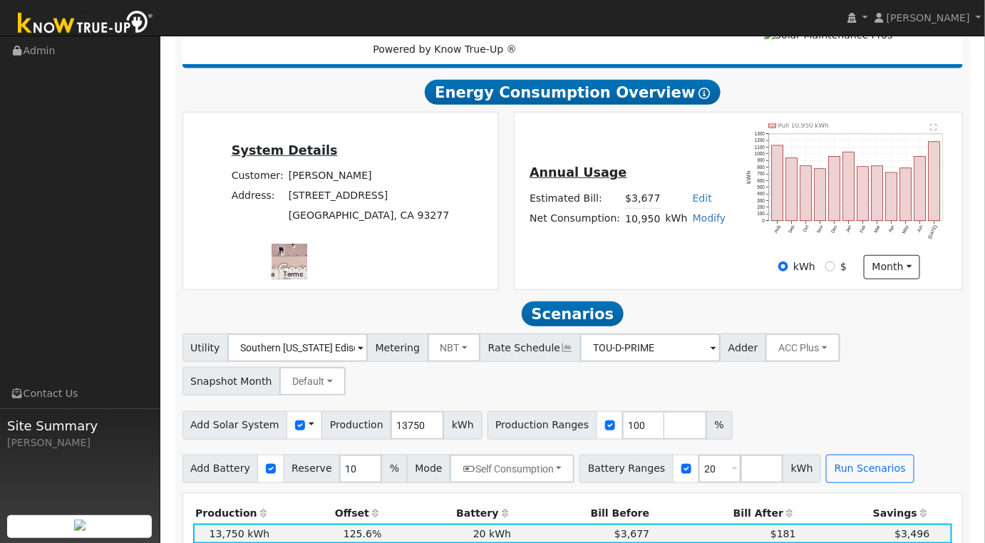
scroll to position [475, 0]
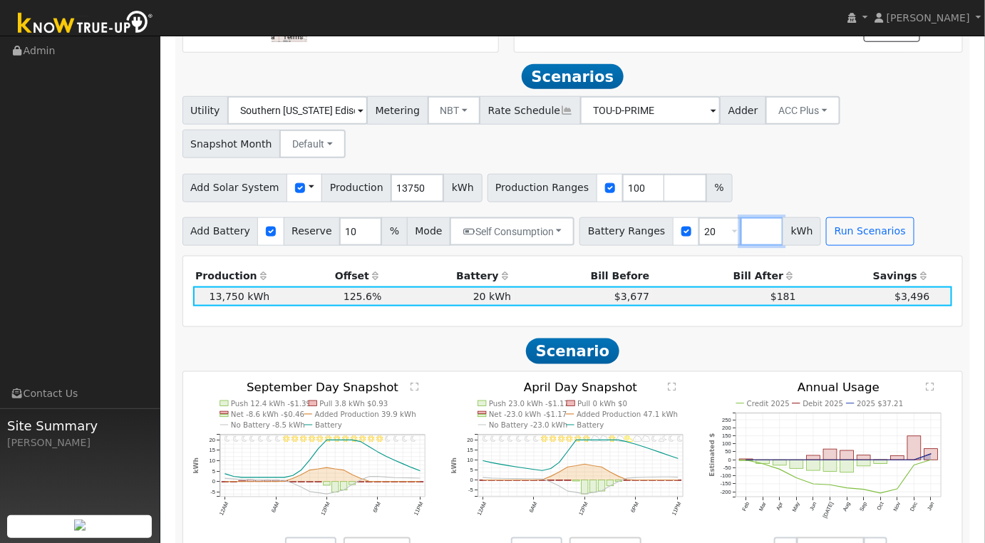
click at [741, 241] on input "number" at bounding box center [762, 231] width 43 height 29
type input "0"
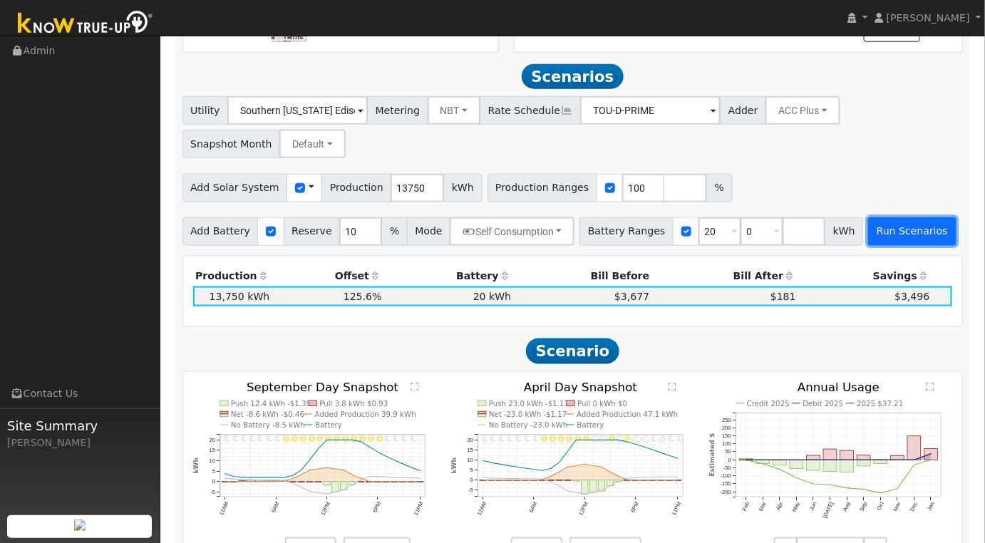
type input "0"
type input "20"
click at [893, 232] on button "Run Scenarios" at bounding box center [912, 231] width 88 height 29
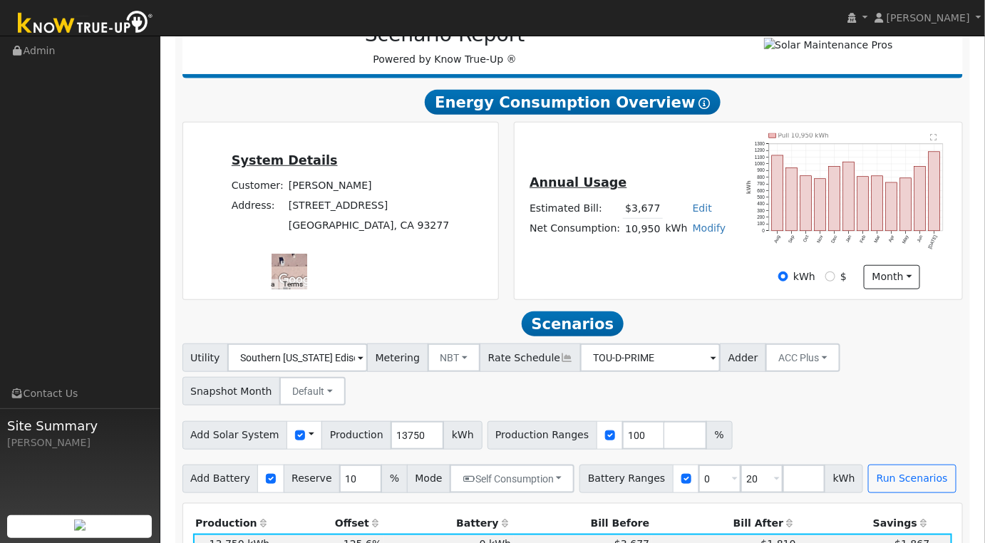
scroll to position [465, 0]
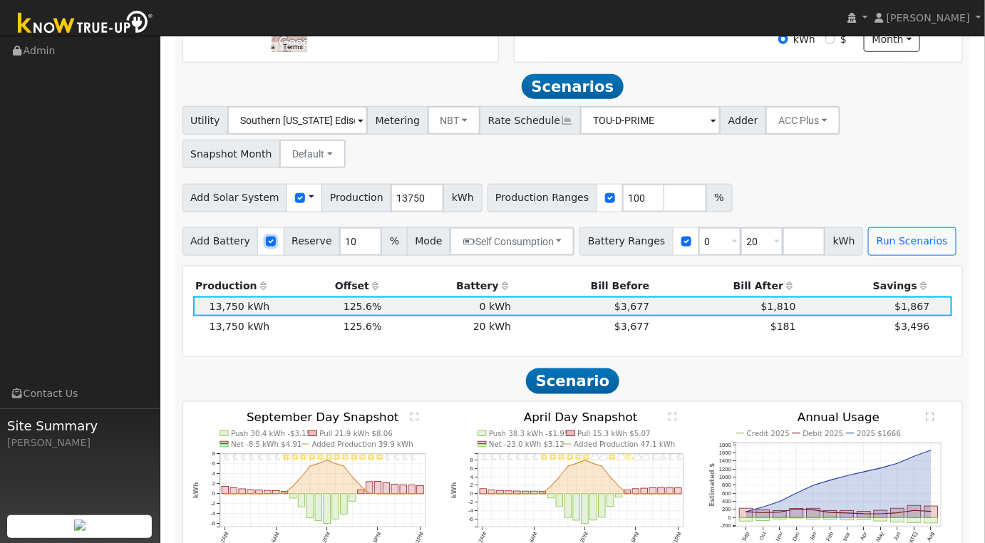
click at [266, 243] on input "checkbox" at bounding box center [271, 242] width 10 height 10
checkbox input "false"
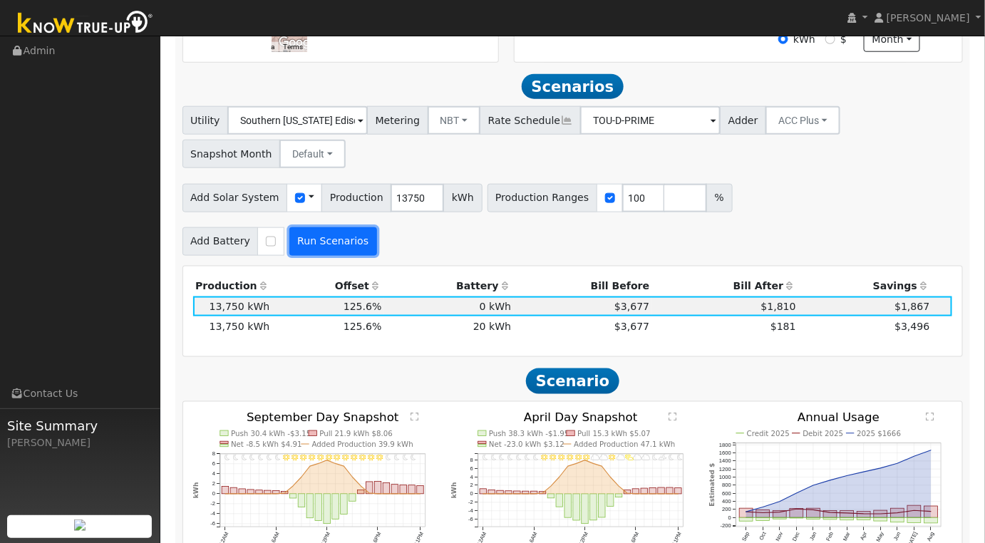
click at [356, 240] on button "Run Scenarios" at bounding box center [333, 241] width 88 height 29
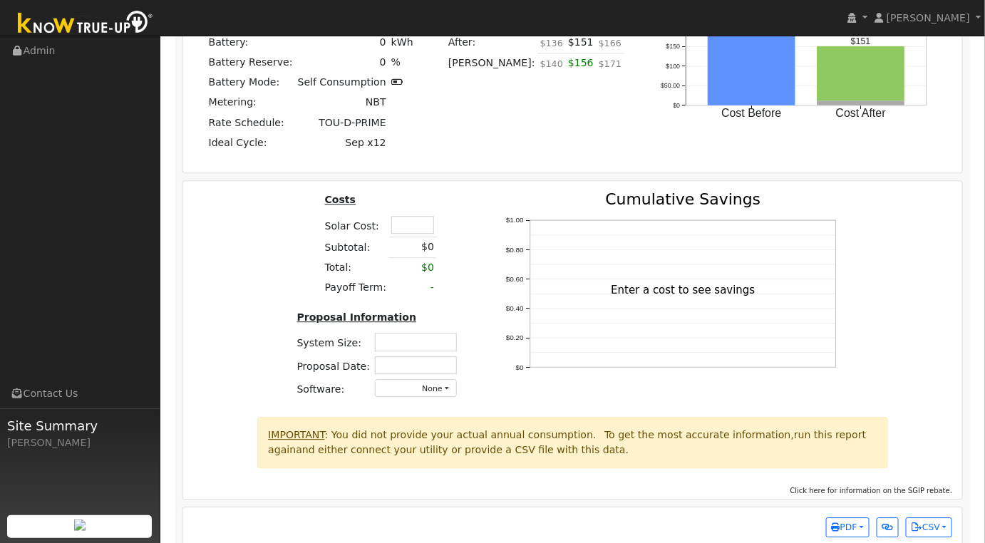
scroll to position [1158, 0]
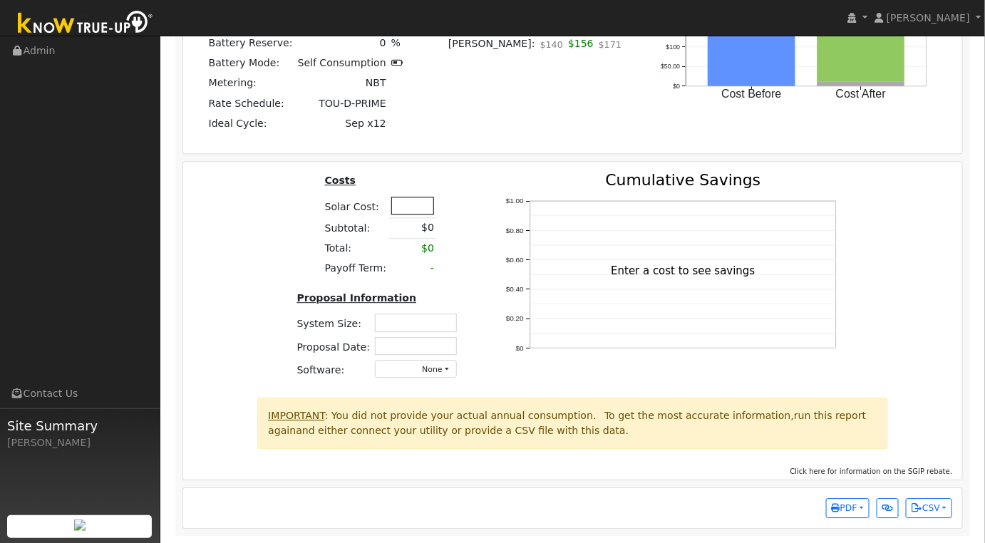
click at [406, 207] on input "text" at bounding box center [412, 206] width 43 height 18
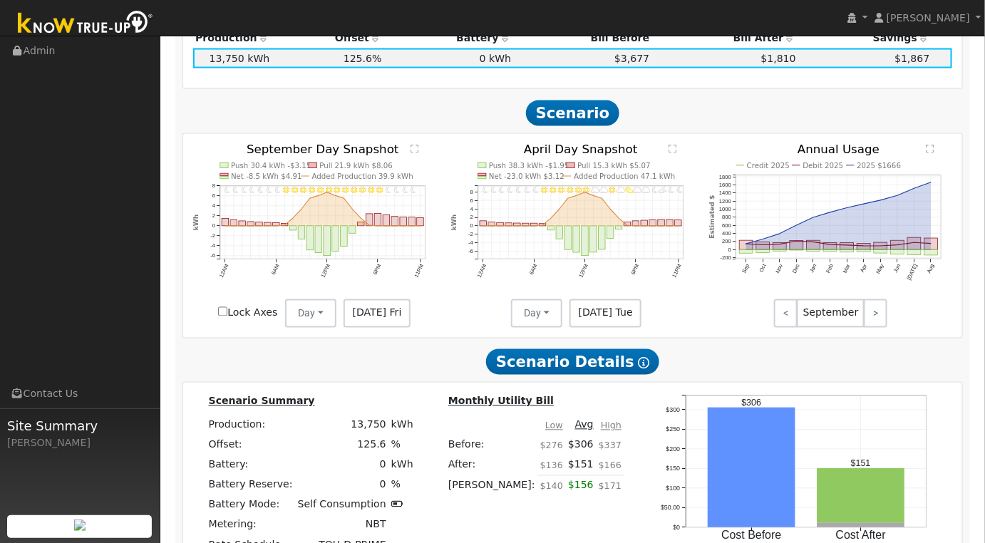
scroll to position [950, 0]
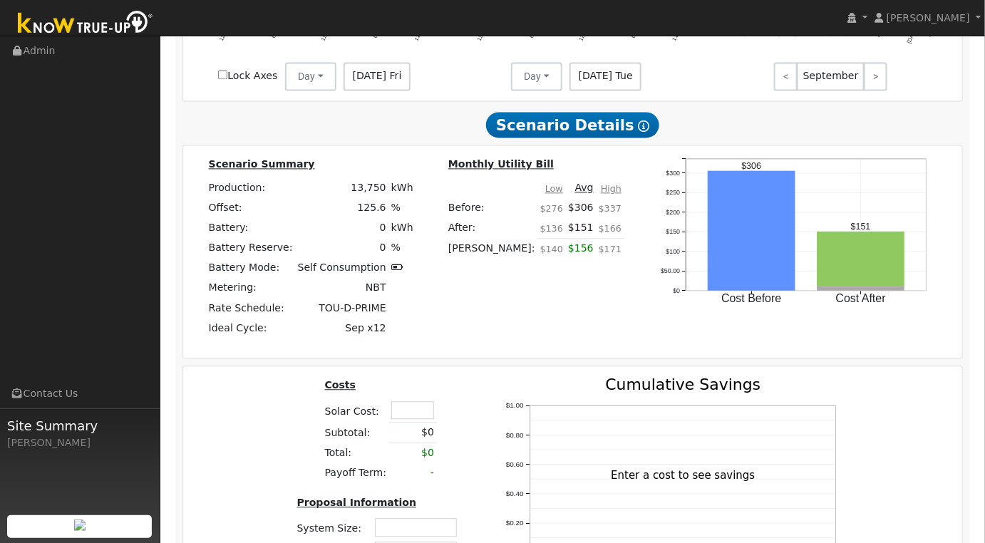
type input "4"
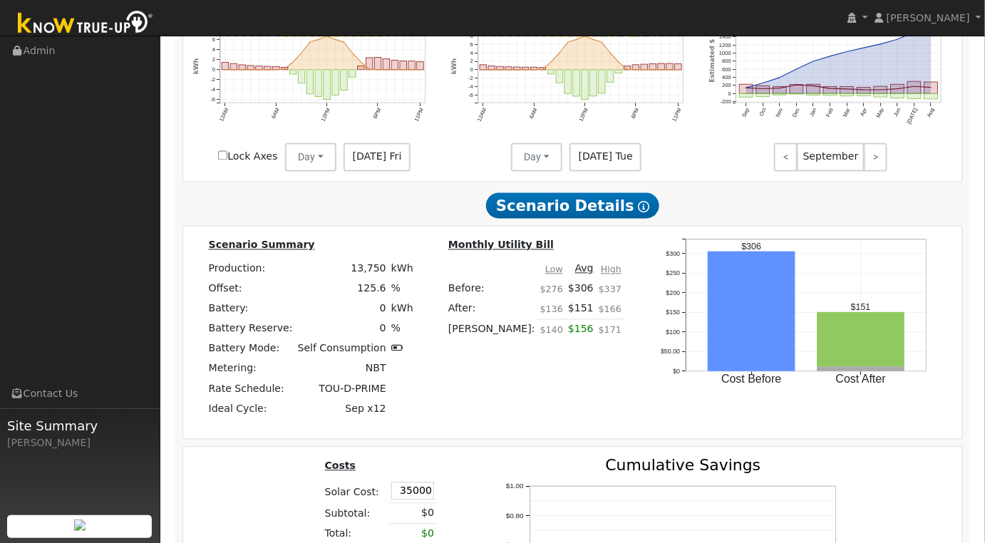
scroll to position [920, 0]
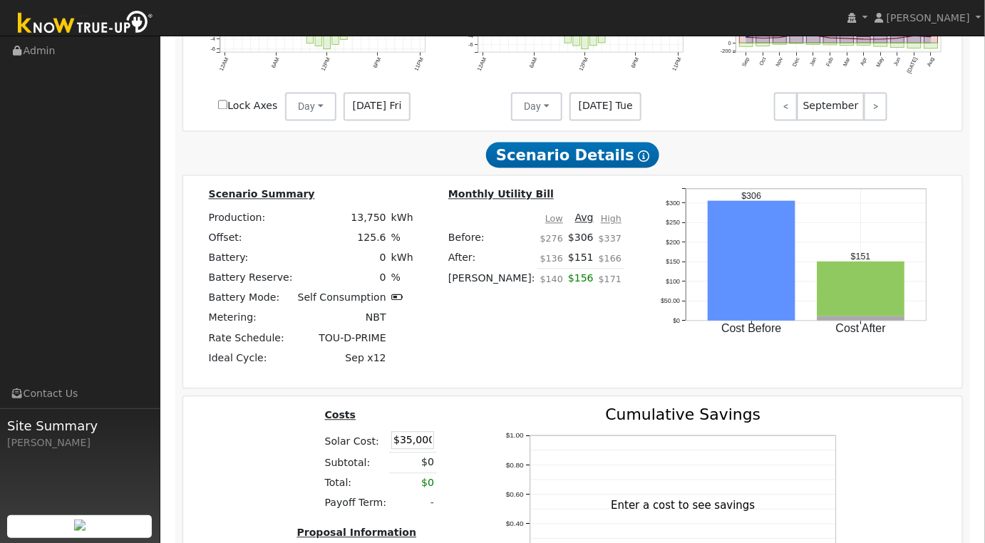
click at [281, 429] on div "Costs Solar Cost: $35,000 Subtotal: $0 Total: $0 Payoff Term: - Proposal Inform…" at bounding box center [573, 519] width 790 height 225
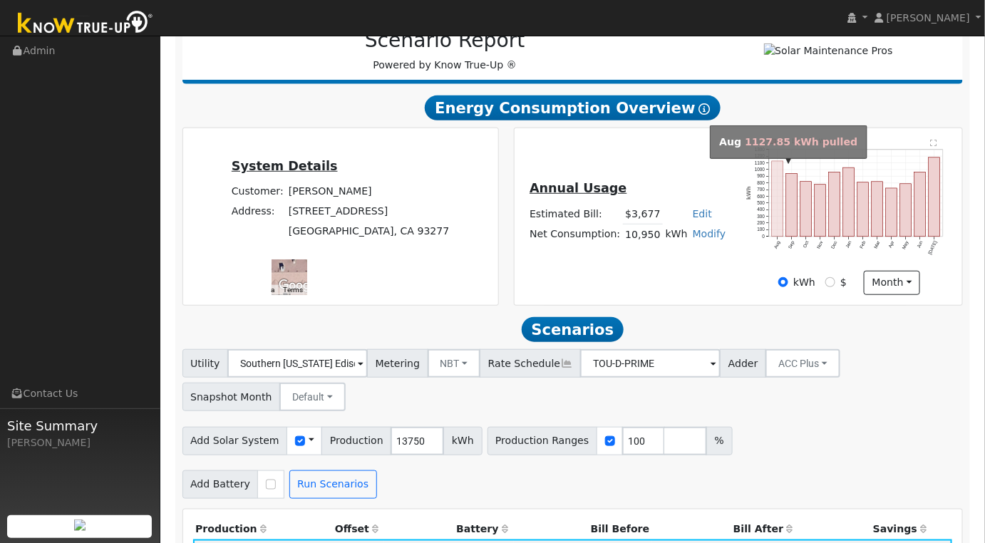
scroll to position [0, 0]
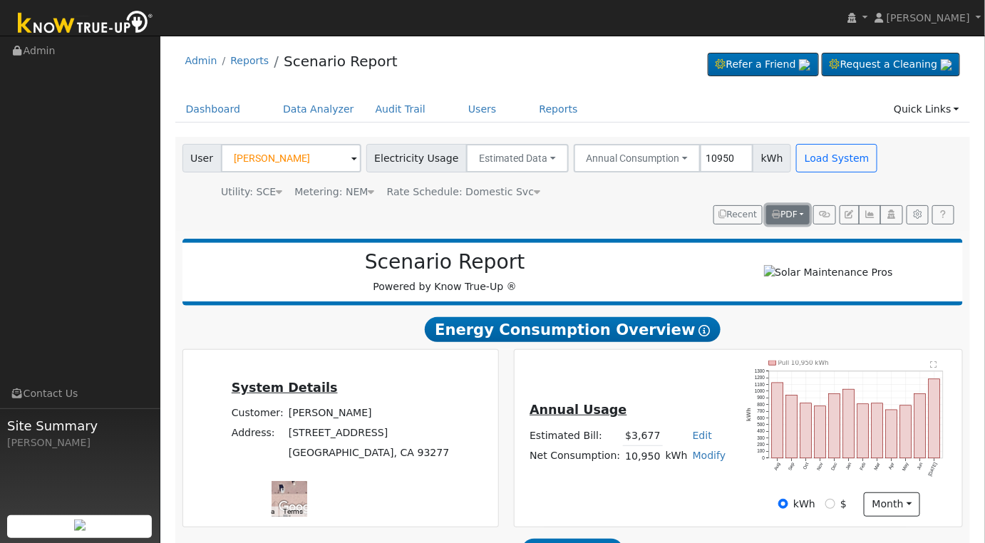
click at [798, 211] on span "PDF" at bounding box center [785, 215] width 26 height 10
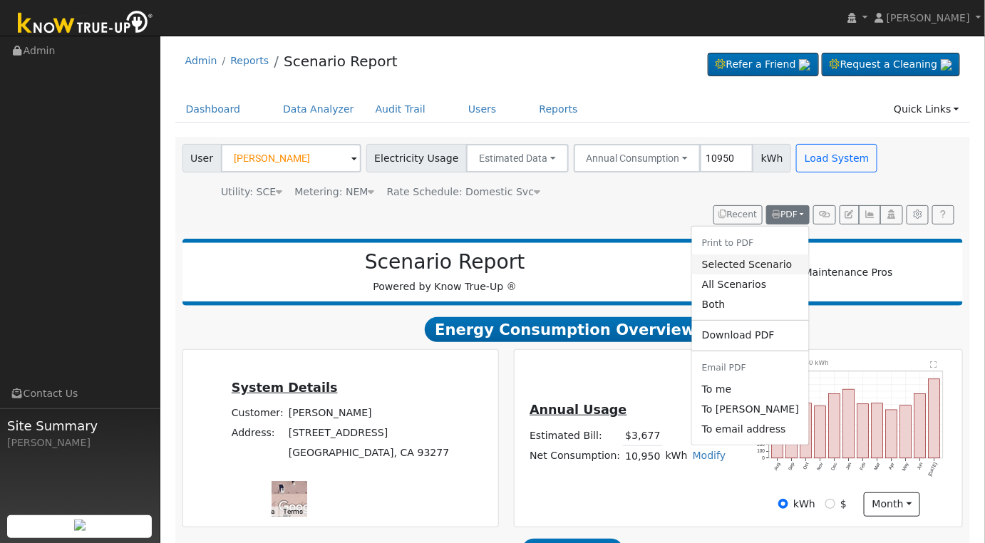
click at [757, 265] on link "Selected Scenario" at bounding box center [750, 265] width 117 height 20
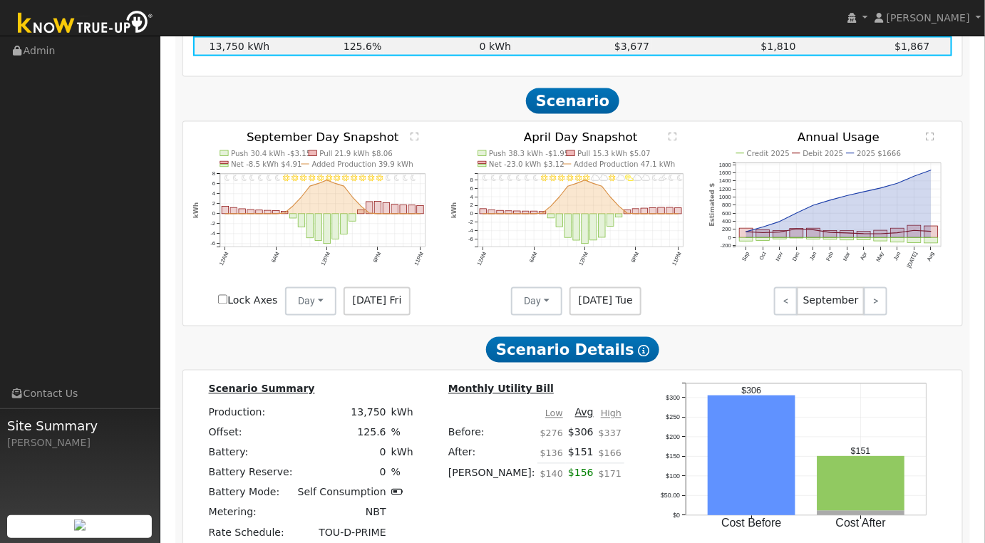
scroll to position [950, 0]
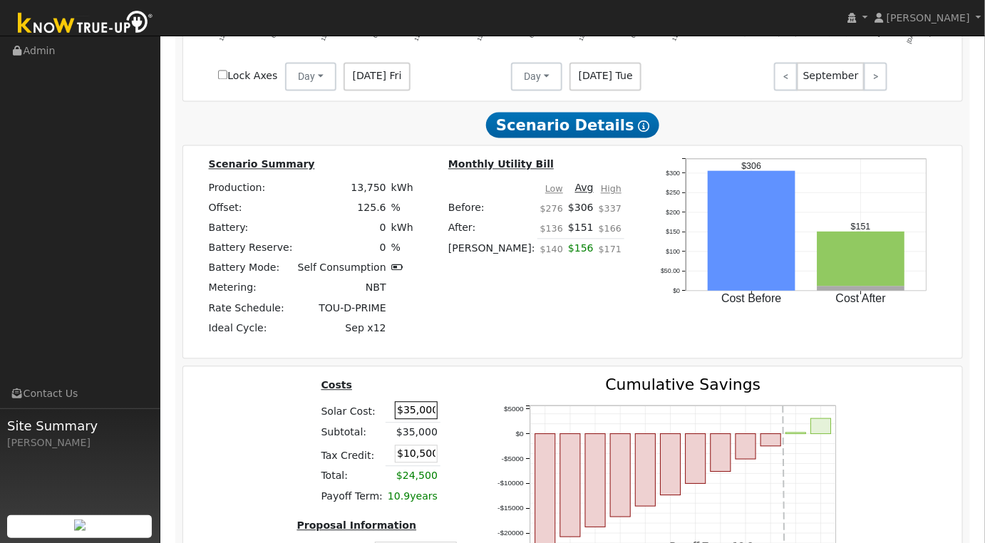
click at [409, 411] on input "$35,000" at bounding box center [416, 410] width 43 height 18
type input "$45"
type input "$14"
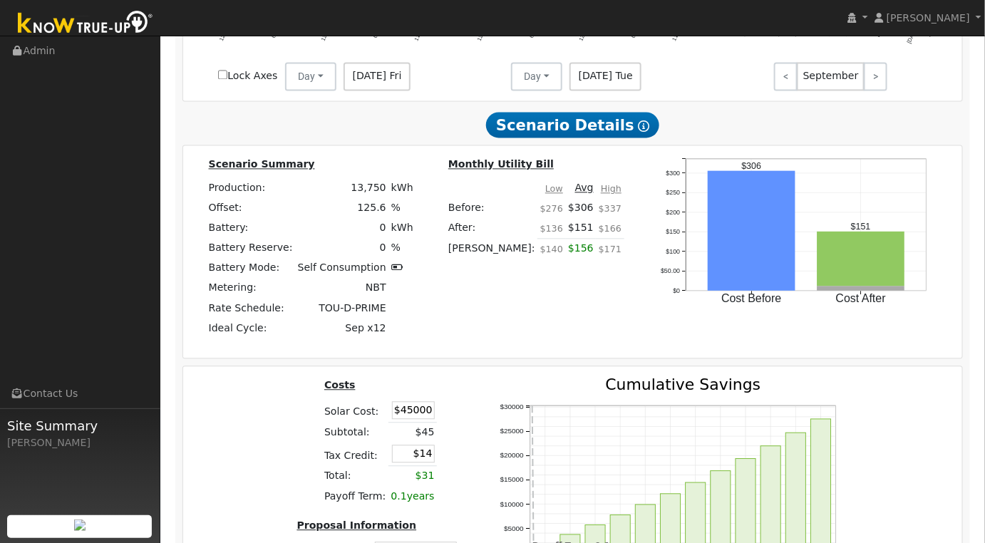
type input "$45,000"
type input "$13,500"
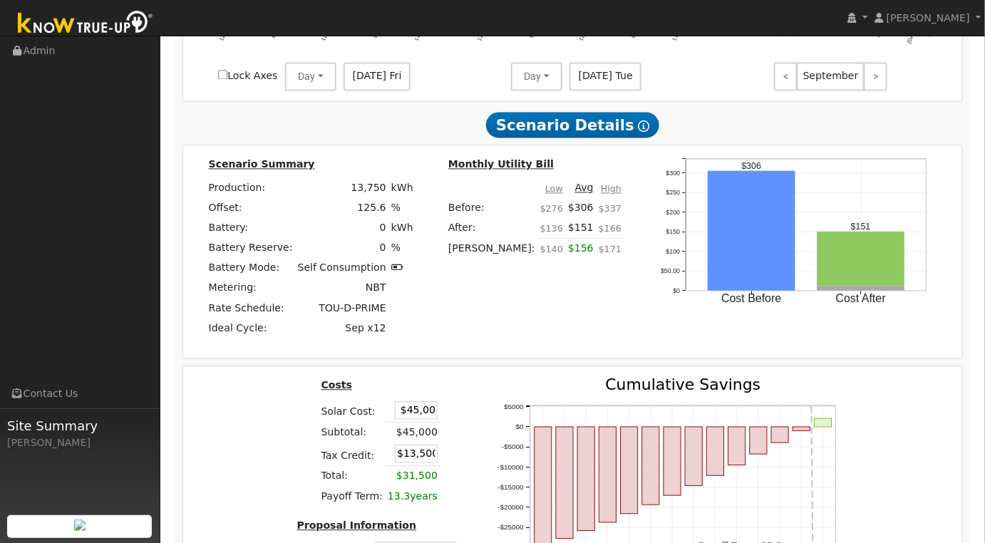
type input "$4,500"
type input "$1,350"
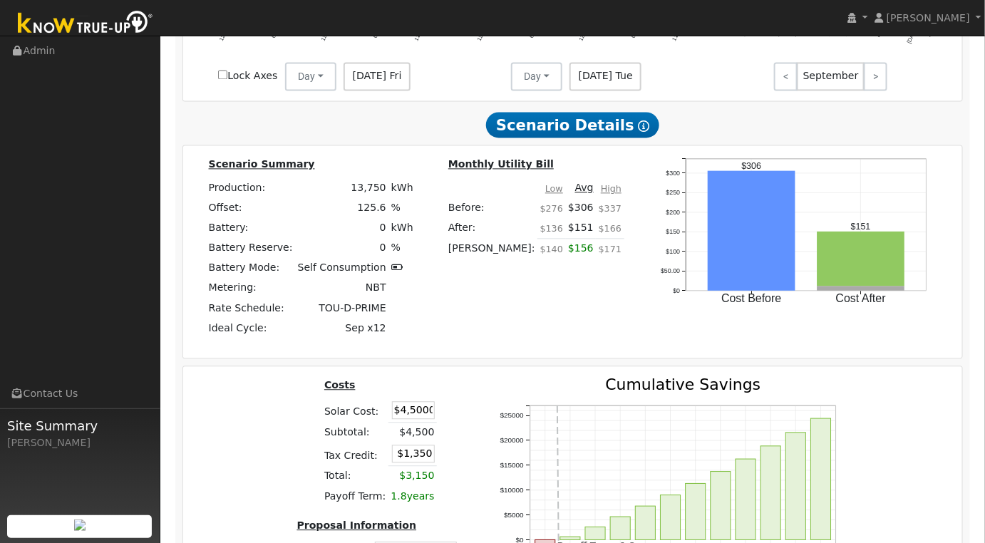
scroll to position [0, 1]
type input "$450,000"
type input "$135,000"
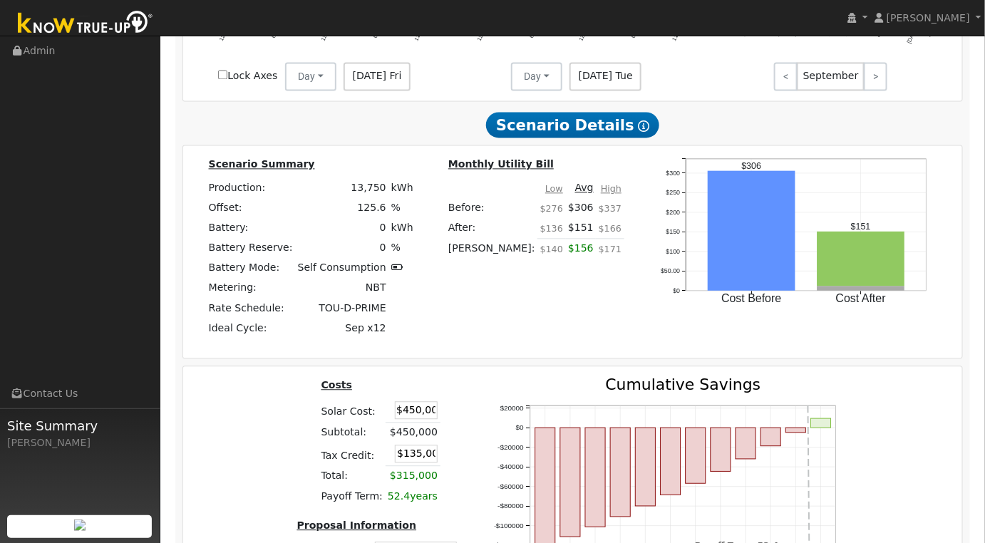
scroll to position [0, 0]
click at [324, 458] on div "Costs Solar Cost: $450,000 Subtotal: $450,000 Tax Credit: $135,000 Total: $315,…" at bounding box center [379, 497] width 200 height 241
click at [423, 412] on input "$450,000" at bounding box center [416, 410] width 43 height 18
type input "$45,000"
type input "$13,500"
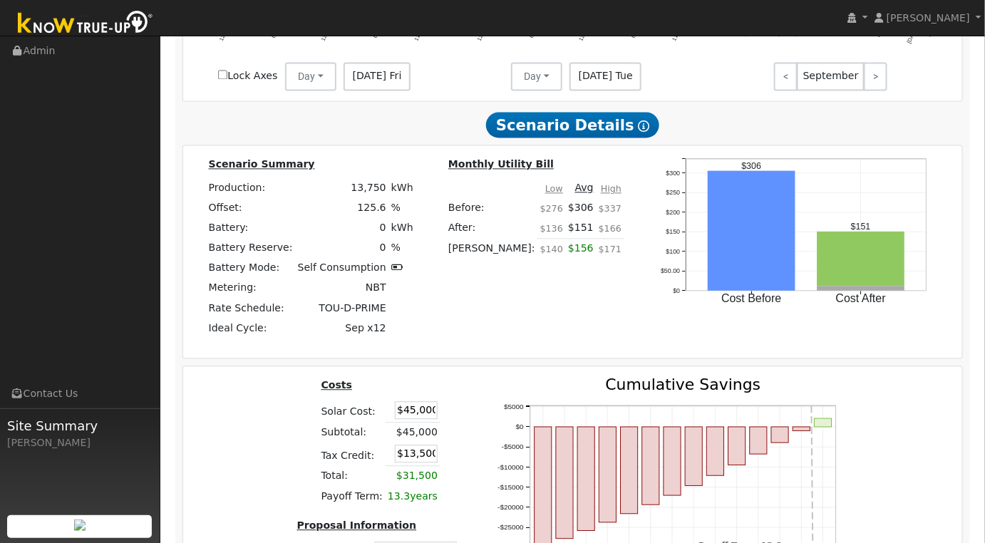
click at [314, 444] on div "Costs Solar Cost: $45,000 Subtotal: $45,000 Tax Credit: $13,500 Total: $31,500 …" at bounding box center [379, 497] width 200 height 241
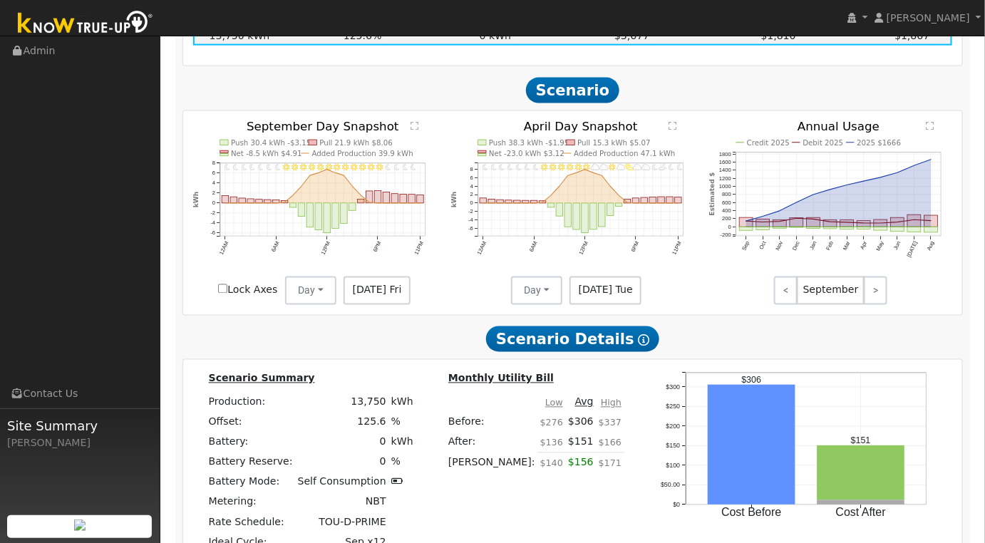
scroll to position [475, 0]
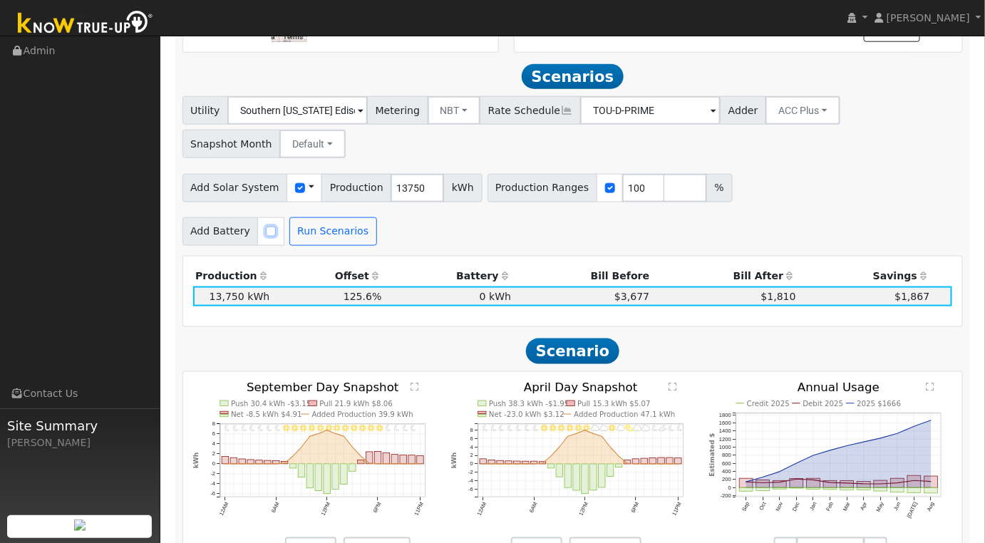
click at [266, 236] on input "checkbox" at bounding box center [271, 232] width 10 height 10
checkbox input "true"
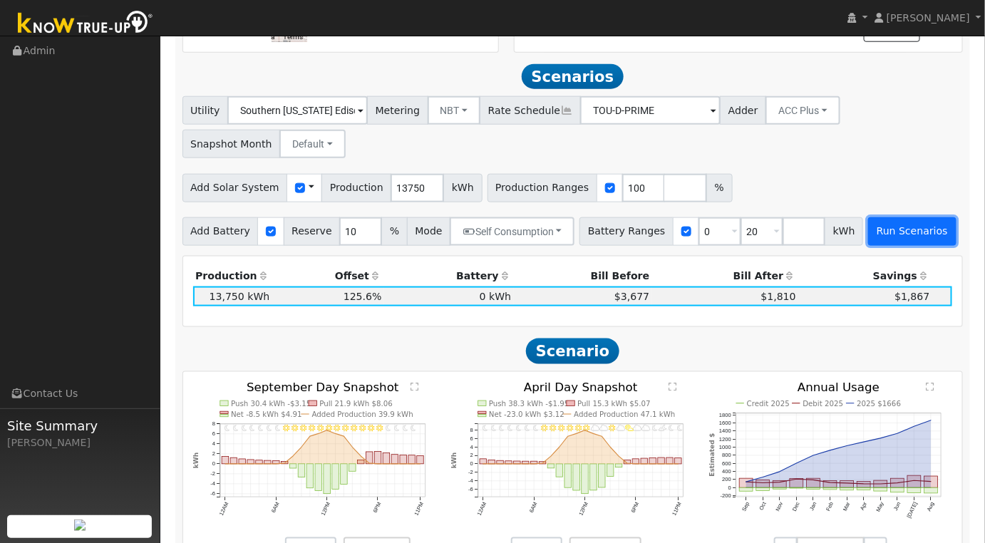
click at [868, 233] on button "Run Scenarios" at bounding box center [912, 231] width 88 height 29
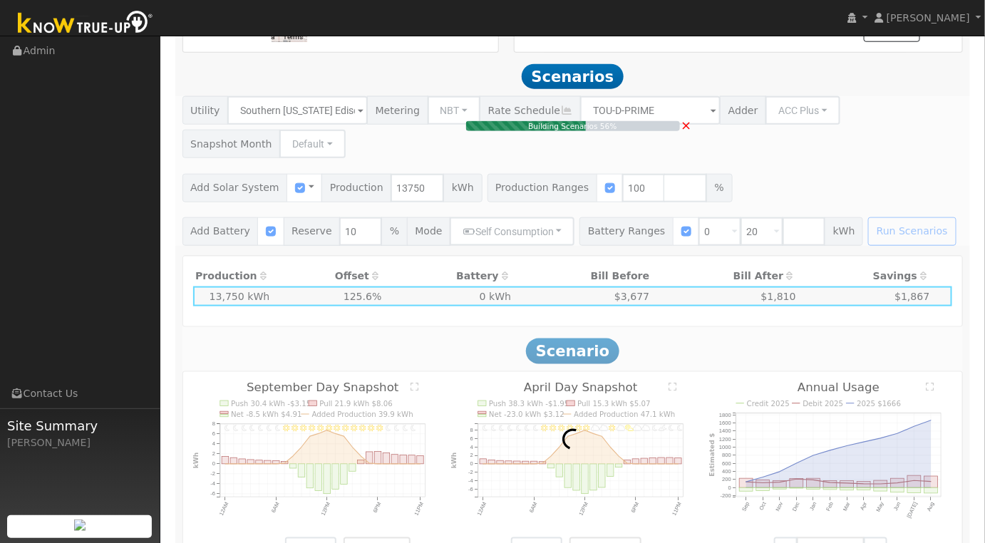
click at [689, 130] on span "×" at bounding box center [686, 125] width 11 height 15
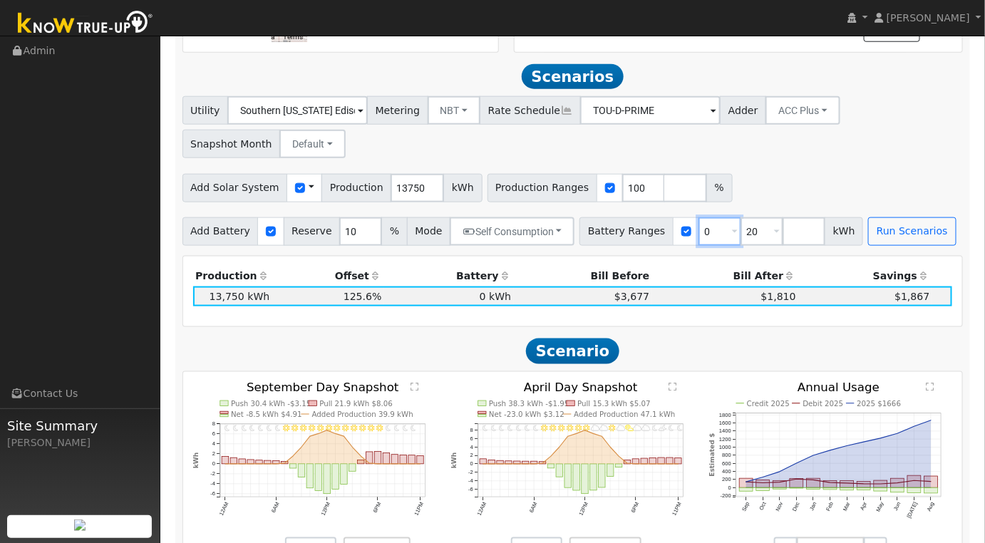
click at [699, 239] on input "0" at bounding box center [720, 231] width 43 height 29
type input "20"
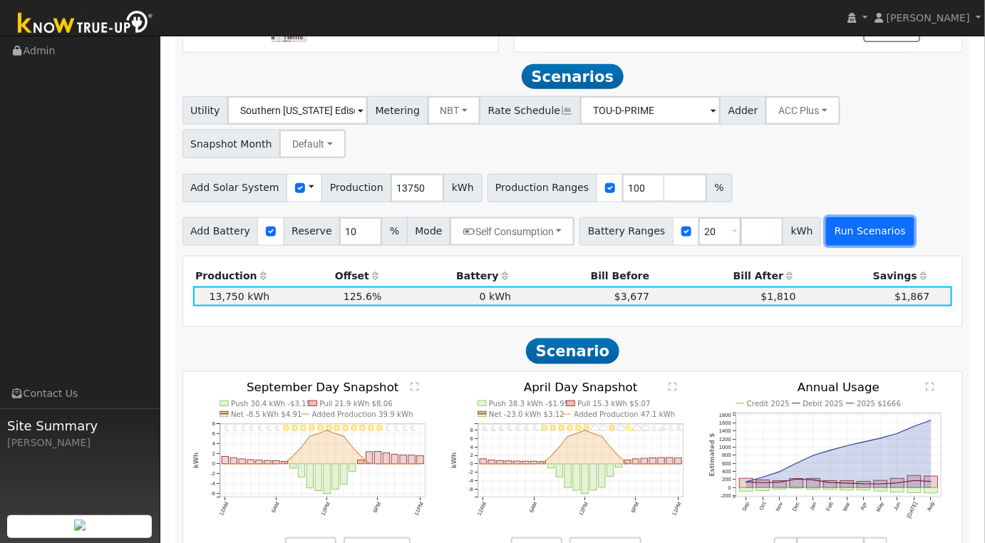
click at [833, 231] on button "Run Scenarios" at bounding box center [870, 231] width 88 height 29
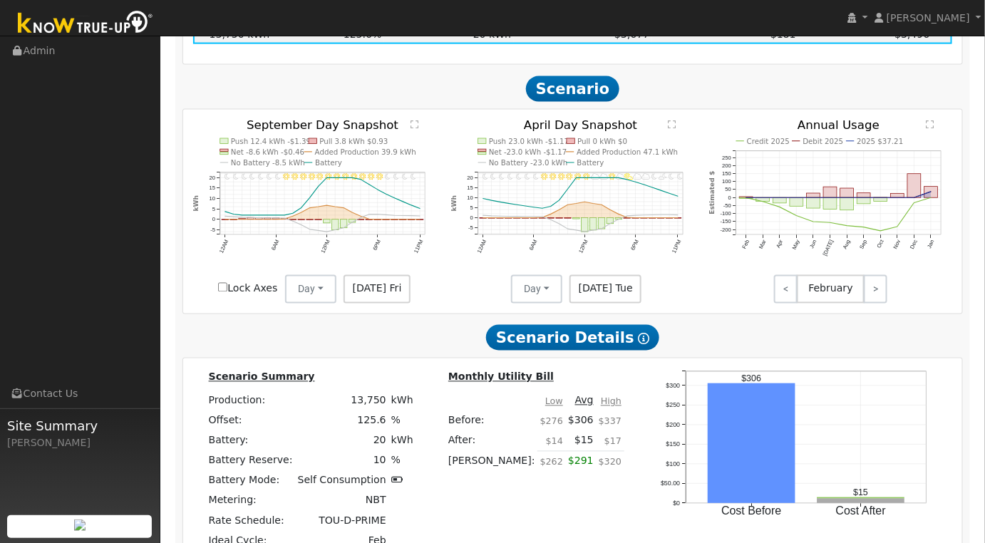
scroll to position [1172, 0]
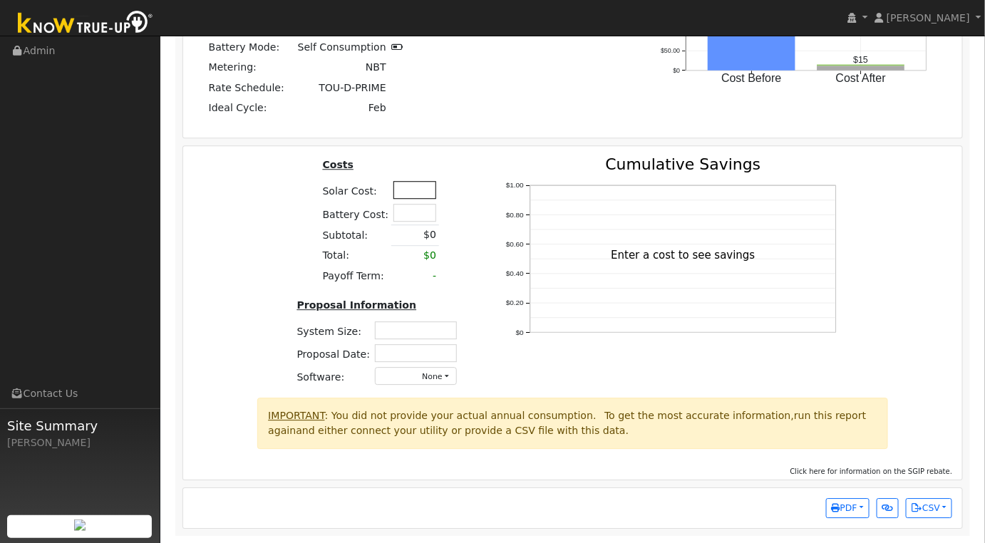
click at [397, 188] on input "text" at bounding box center [415, 190] width 43 height 18
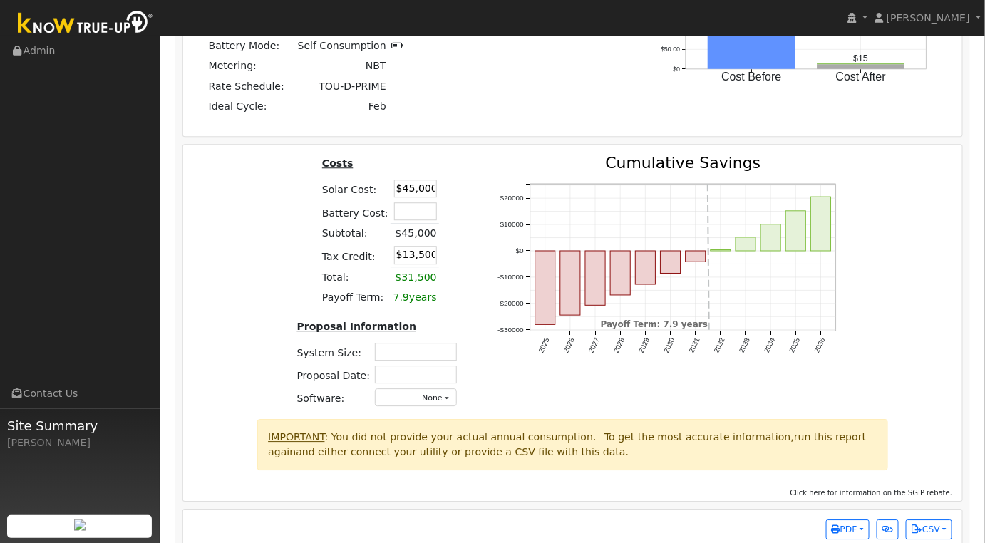
click at [294, 180] on div "Costs Solar Cost: $45,000 Battery Cost: Subtotal: $45,000 Tax Credit: $13,500 T…" at bounding box center [379, 287] width 200 height 264
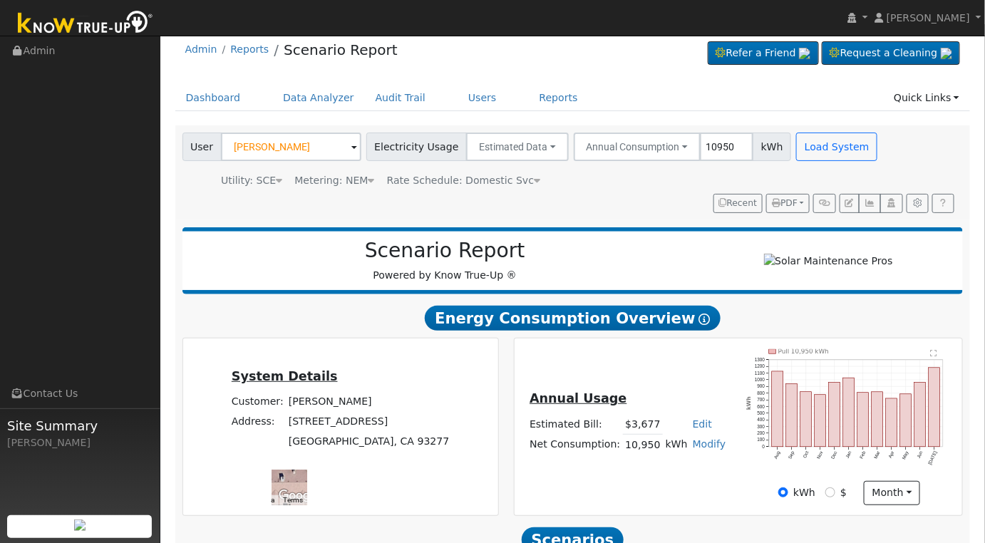
scroll to position [0, 0]
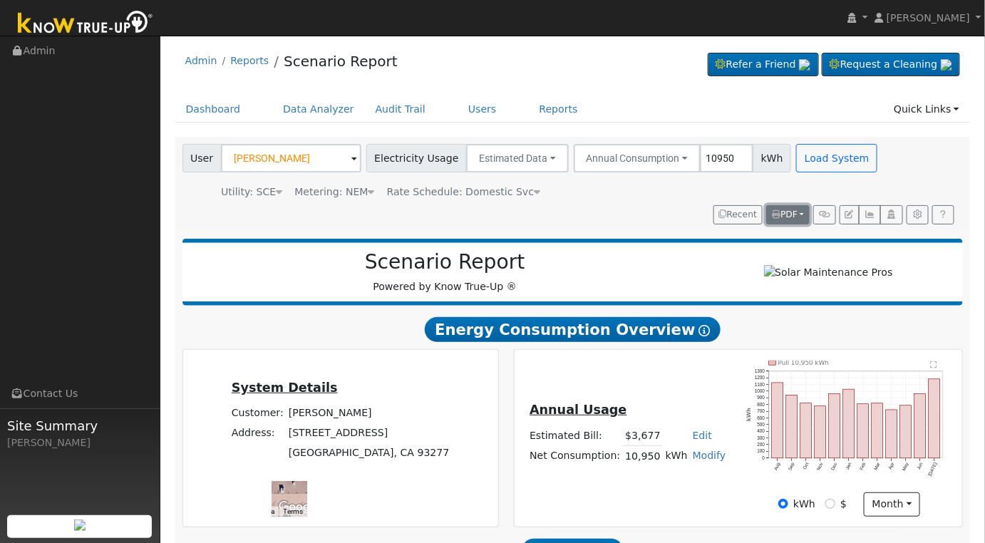
click at [804, 212] on button "PDF" at bounding box center [787, 215] width 43 height 20
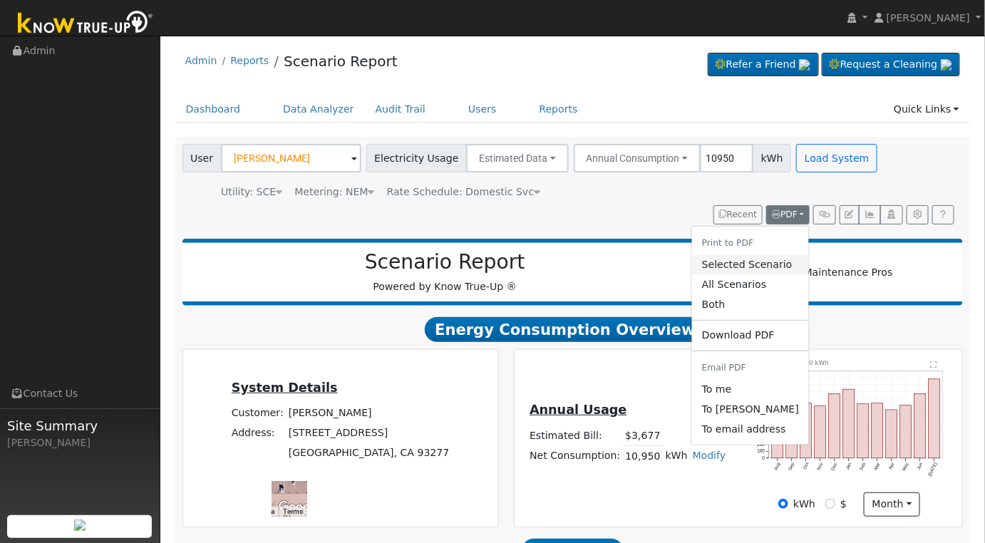
click at [768, 264] on link "Selected Scenario" at bounding box center [750, 265] width 117 height 20
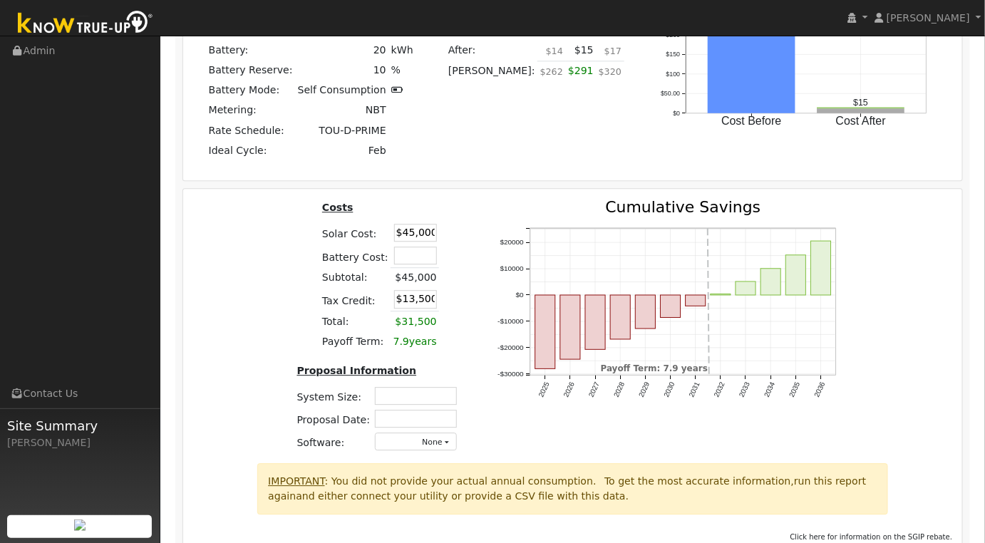
scroll to position [1188, 0]
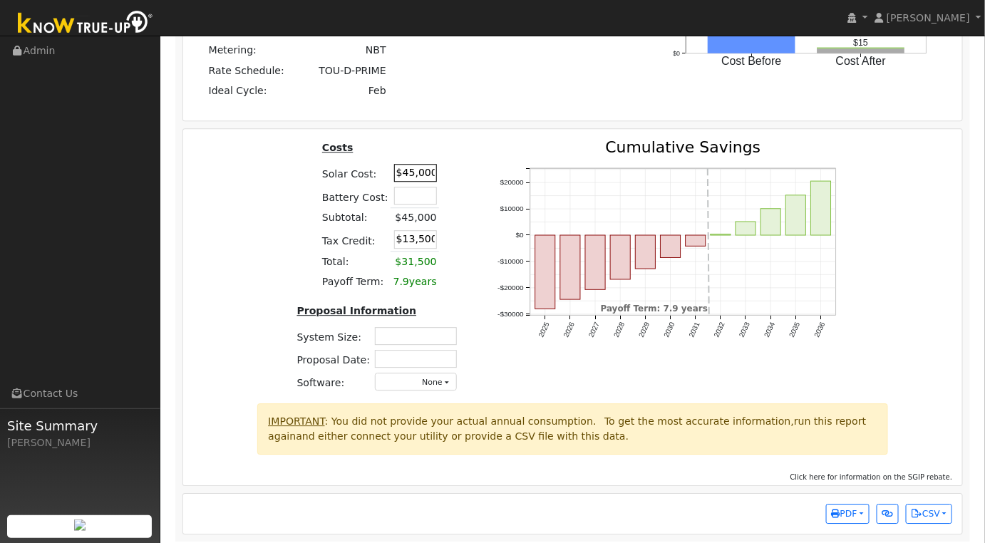
click at [411, 178] on input "$45,000" at bounding box center [415, 173] width 43 height 18
type input "$29,500"
click at [281, 225] on div "Costs Solar Cost: $29,500 Battery Cost: Subtotal: $45,000 Tax Credit: $8,850 To…" at bounding box center [573, 272] width 790 height 264
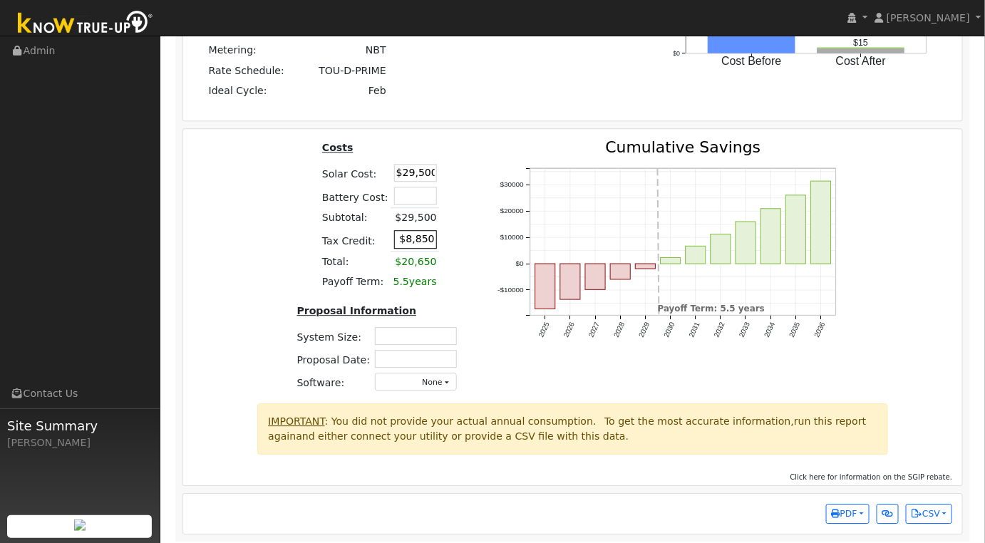
click at [418, 243] on input "$8,850" at bounding box center [415, 239] width 43 height 18
click at [418, 242] on input "$8,850" at bounding box center [415, 239] width 43 height 18
type input "$0"
click at [299, 247] on div "Costs Solar Cost: $29,500 Battery Cost: Subtotal: $29,500 Tax Credit: $0 Total:…" at bounding box center [379, 272] width 200 height 264
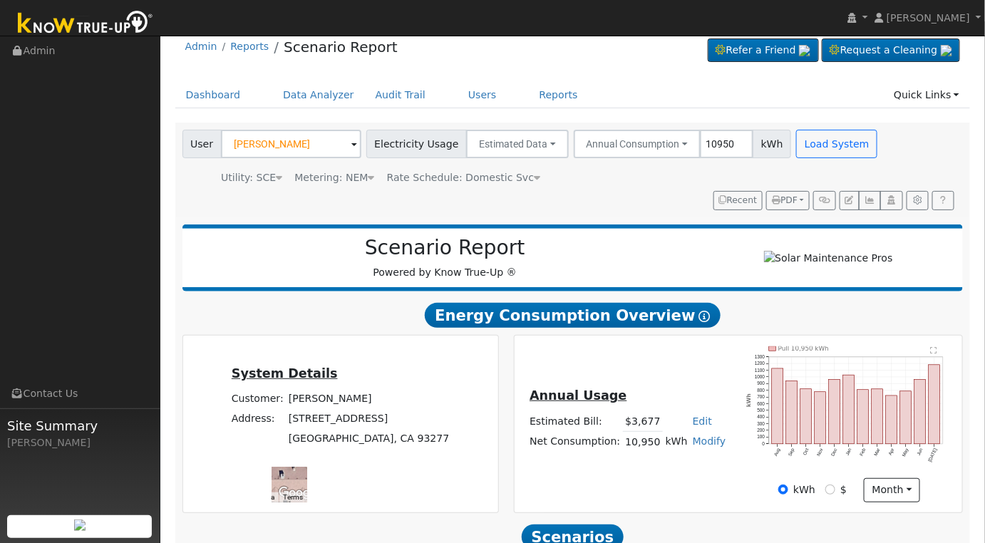
scroll to position [0, 0]
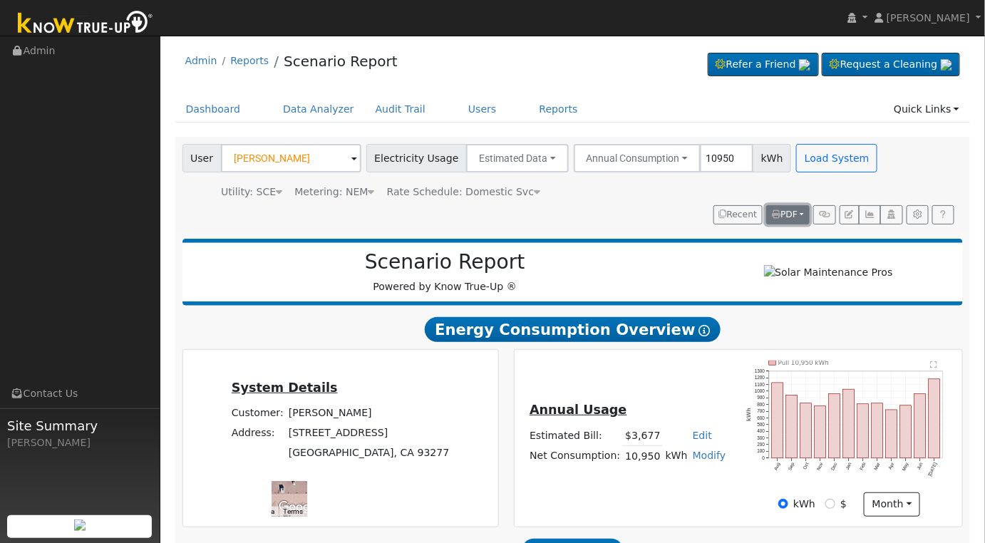
click at [808, 210] on button "PDF" at bounding box center [787, 215] width 43 height 20
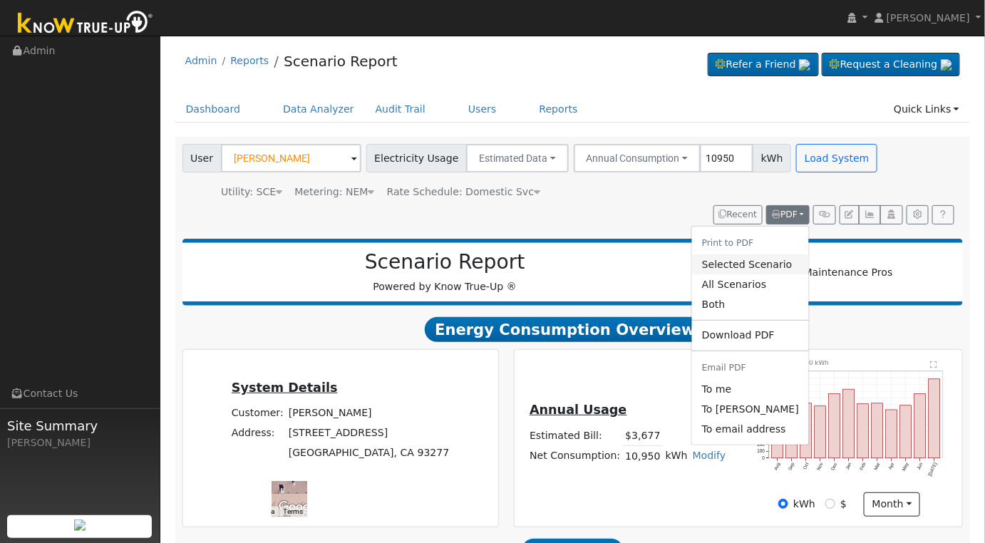
click at [762, 265] on link "Selected Scenario" at bounding box center [750, 265] width 117 height 20
